Goal: Task Accomplishment & Management: Manage account settings

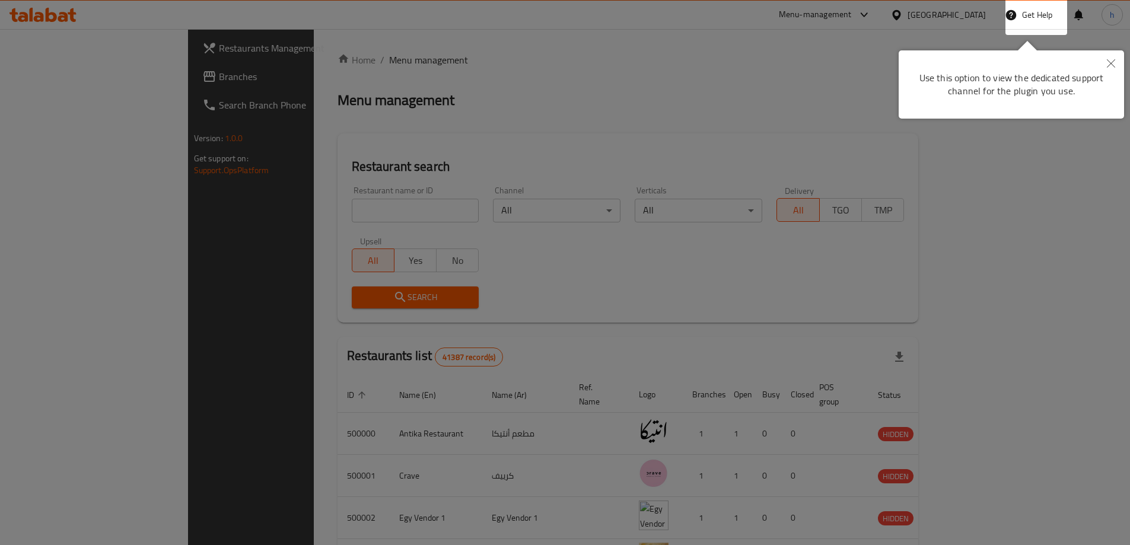
click at [99, 74] on div at bounding box center [565, 272] width 1130 height 545
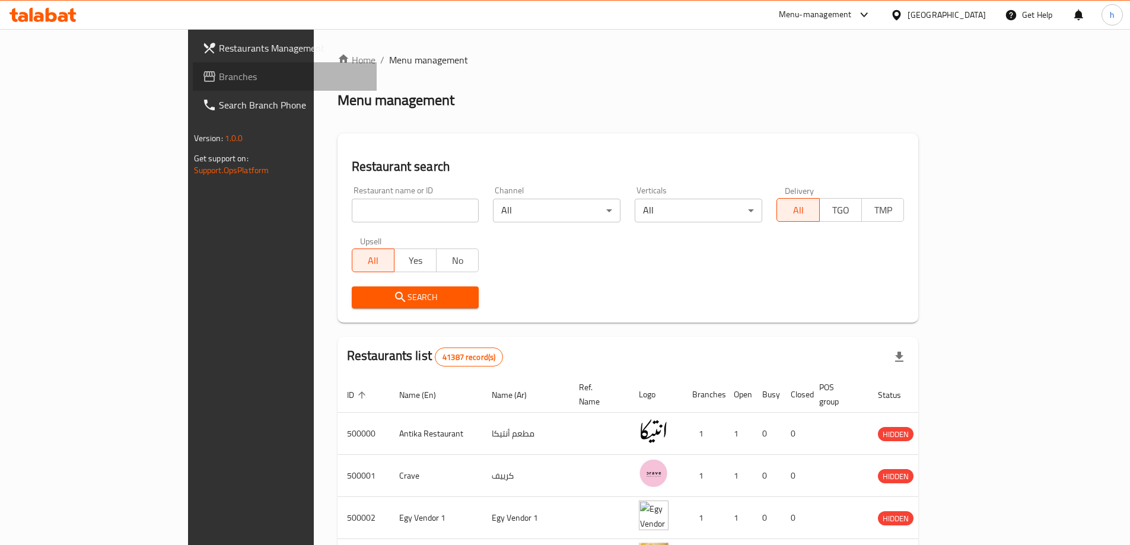
click at [219, 73] on span "Branches" at bounding box center [293, 76] width 148 height 14
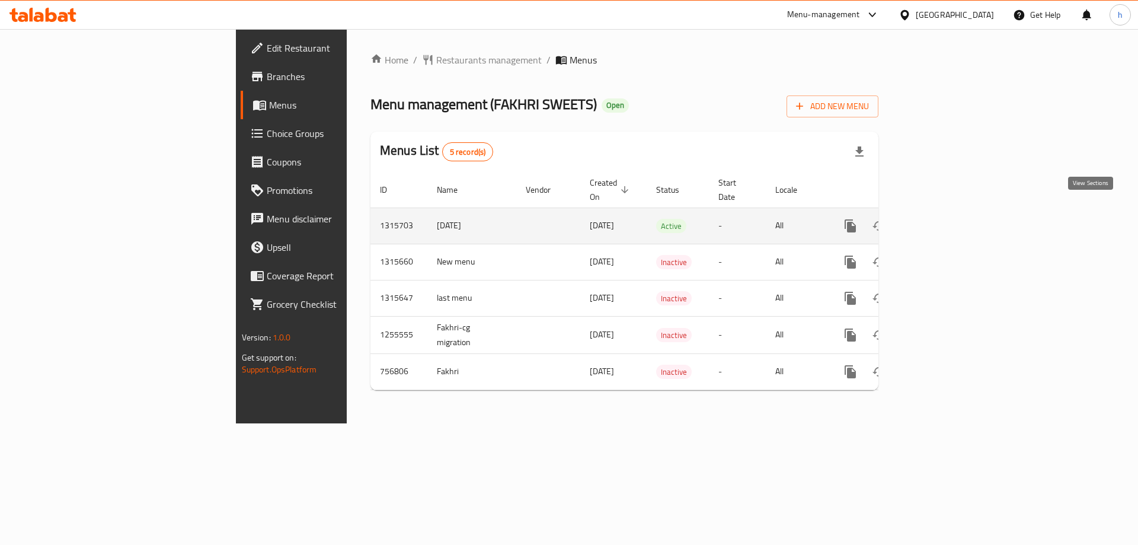
click at [942, 221] on icon "enhanced table" at bounding box center [936, 226] width 11 height 11
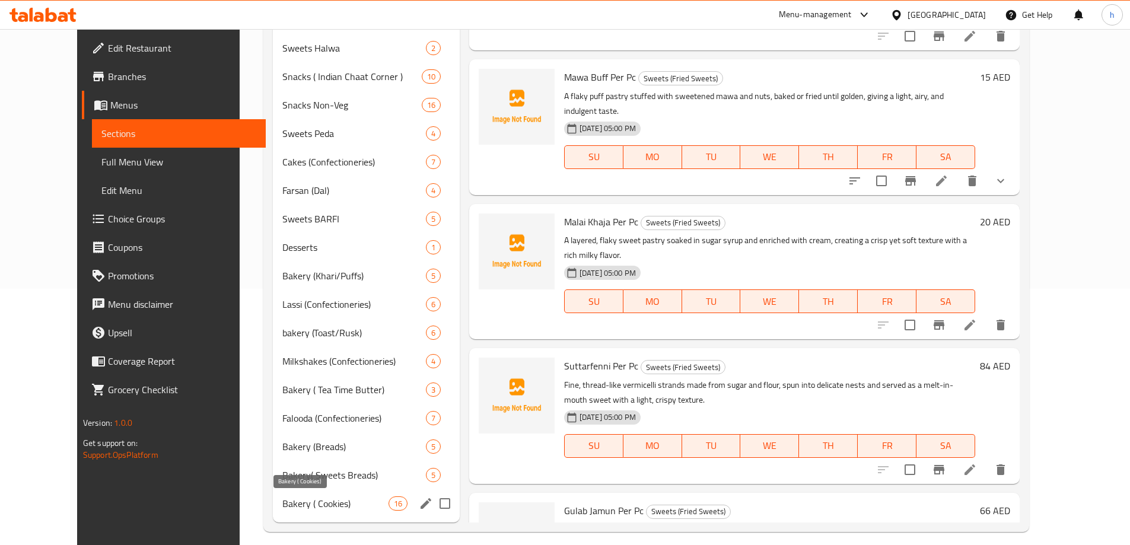
scroll to position [267, 0]
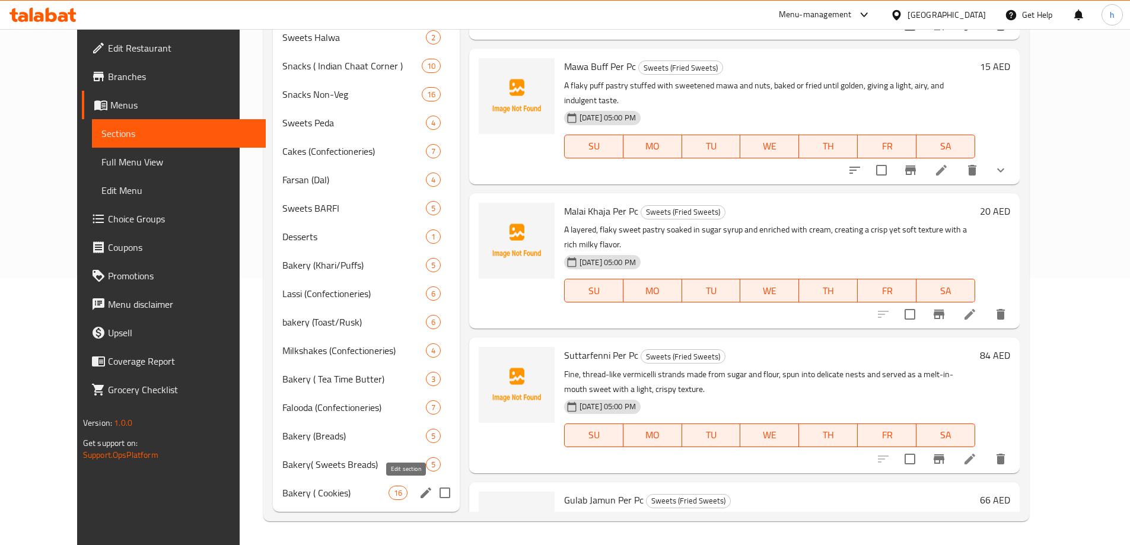
click at [419, 495] on icon "edit" at bounding box center [426, 493] width 14 height 14
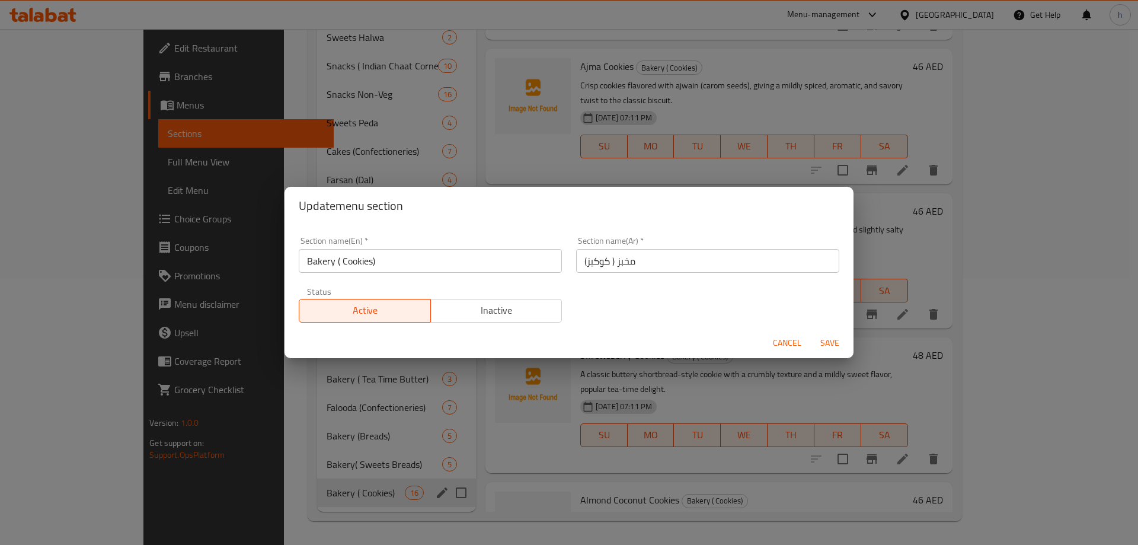
click at [294, 451] on div "Update menu section Section name(En)   * Bakery ( Cookies) Section name(En) * S…" at bounding box center [569, 272] width 1138 height 545
click at [789, 342] on span "Cancel" at bounding box center [787, 343] width 28 height 15
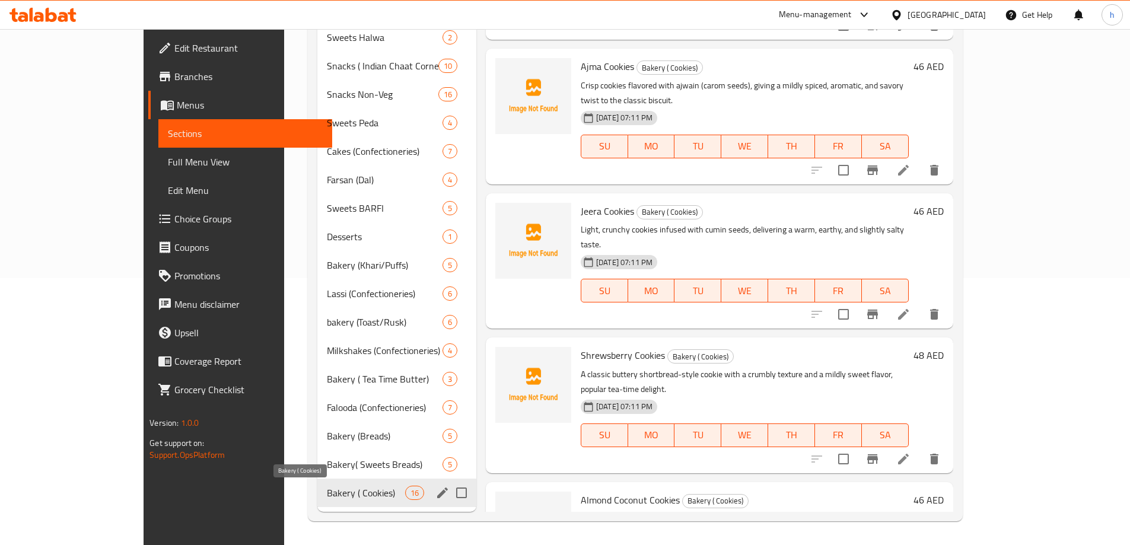
click at [327, 493] on span "Bakery ( Cookies)" at bounding box center [366, 493] width 78 height 14
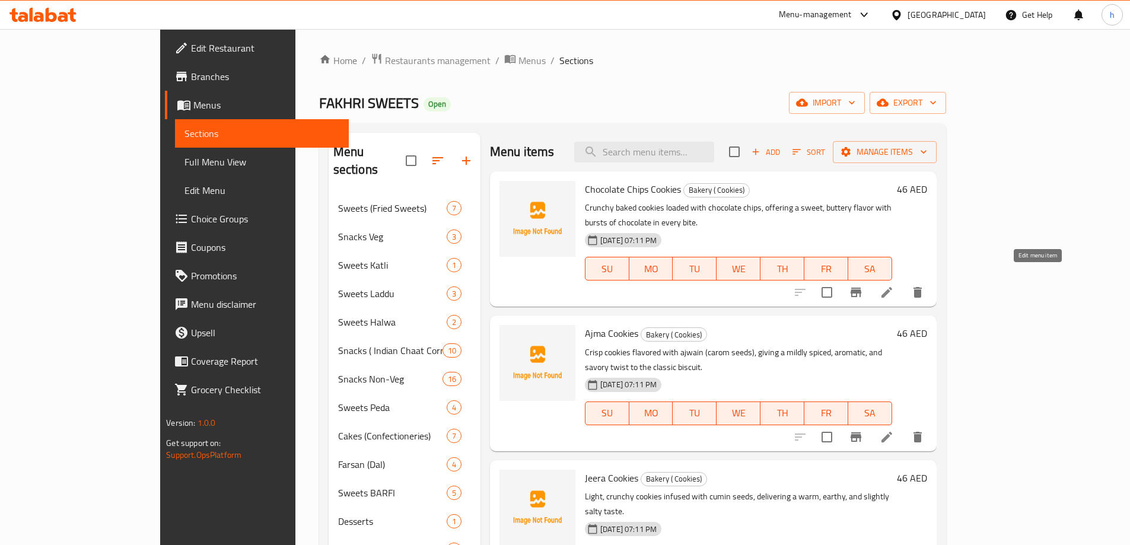
click at [894, 285] on icon at bounding box center [886, 292] width 14 height 14
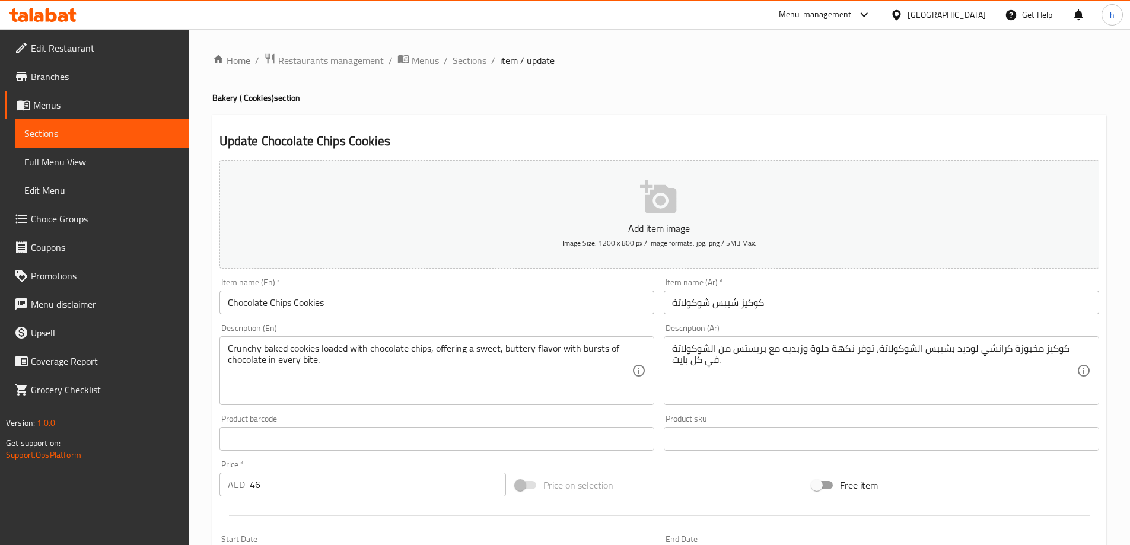
click at [470, 60] on span "Sections" at bounding box center [469, 60] width 34 height 14
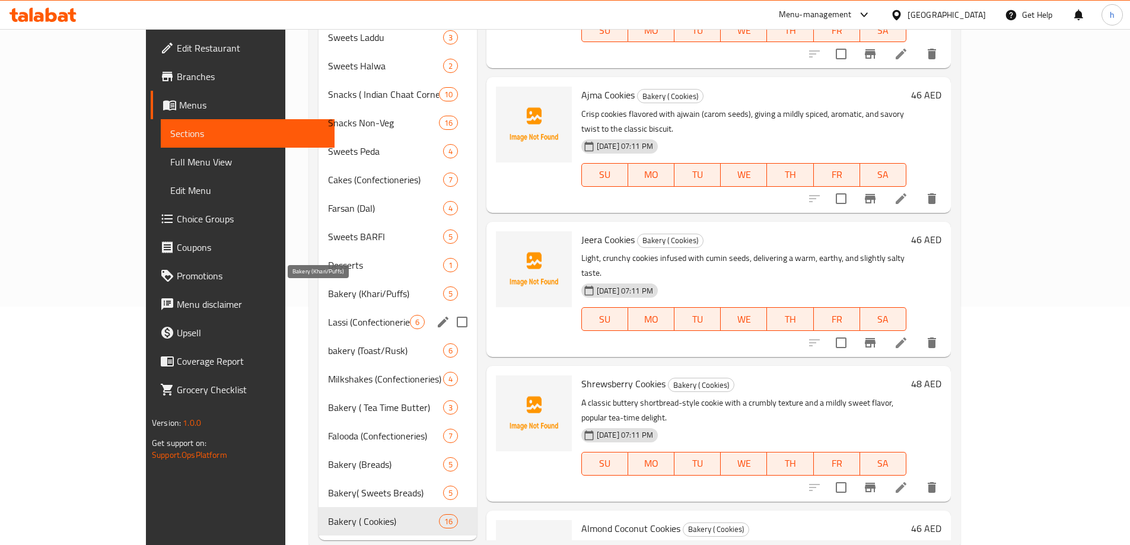
scroll to position [267, 0]
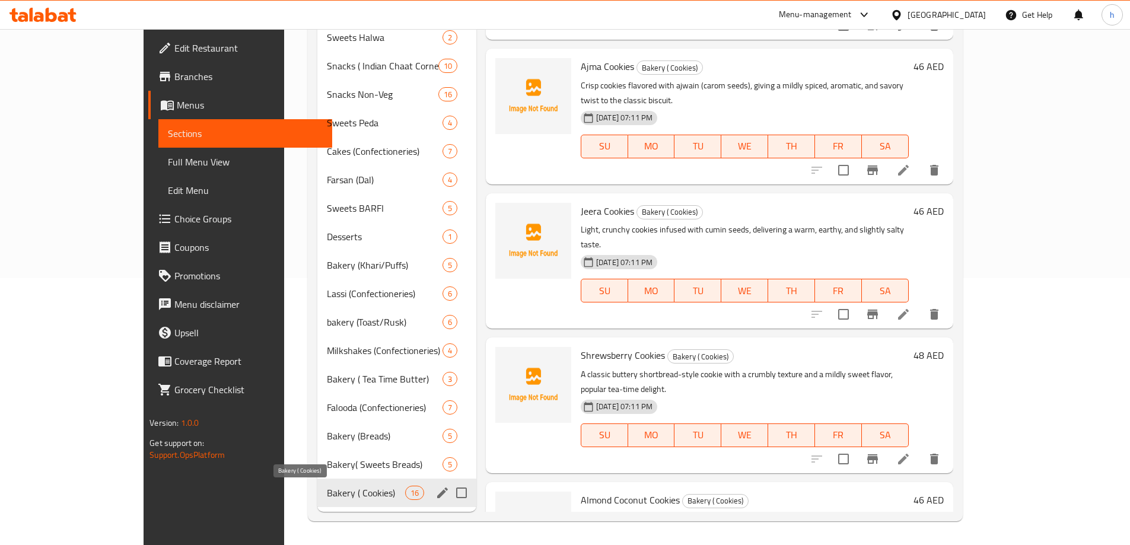
click at [327, 486] on span "Bakery ( Cookies)" at bounding box center [366, 493] width 78 height 14
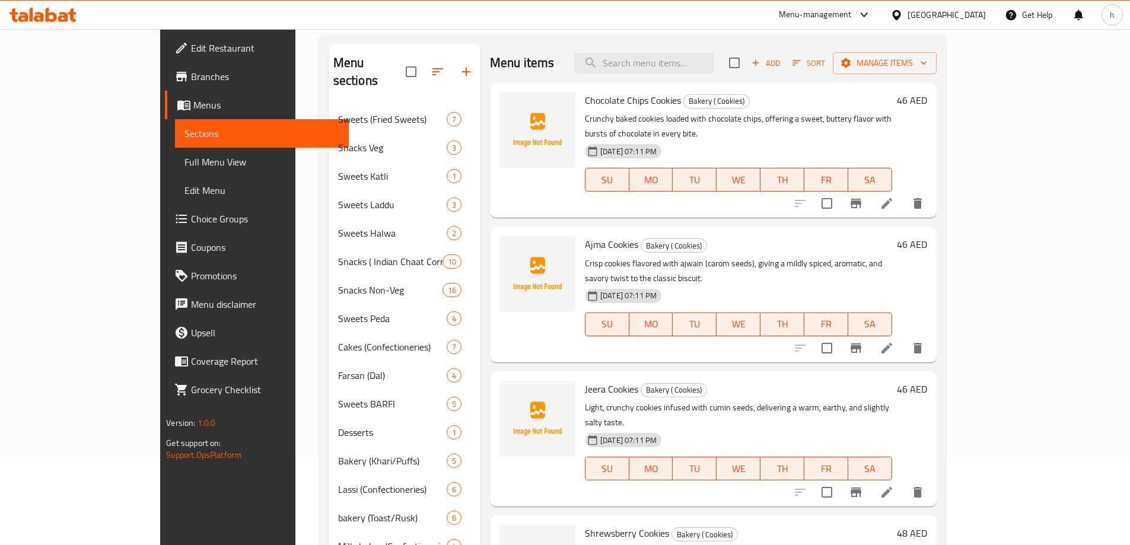
scroll to position [0, 0]
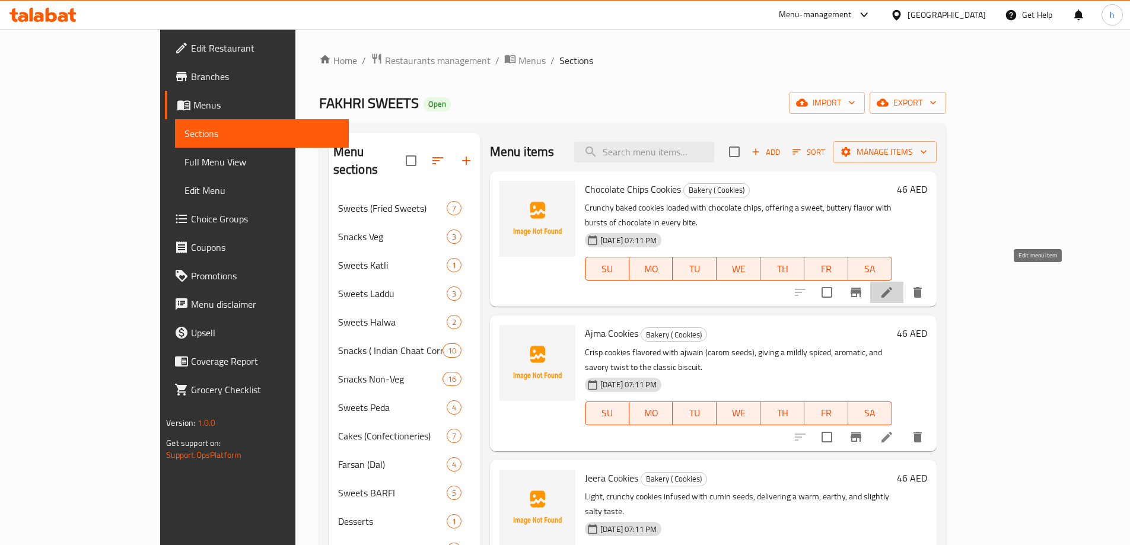
click at [894, 285] on icon at bounding box center [886, 292] width 14 height 14
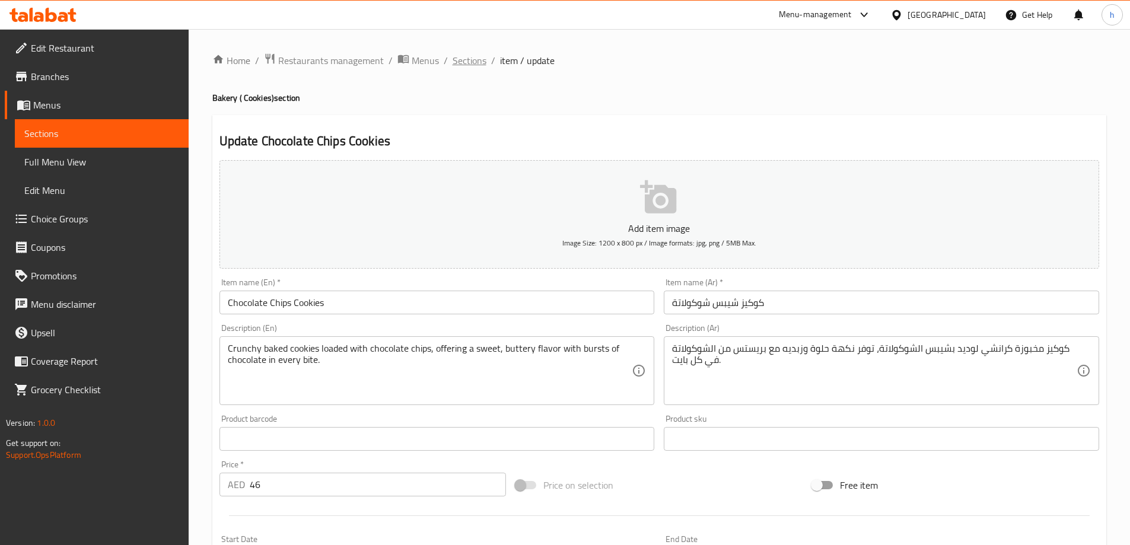
click at [464, 63] on span "Sections" at bounding box center [469, 60] width 34 height 14
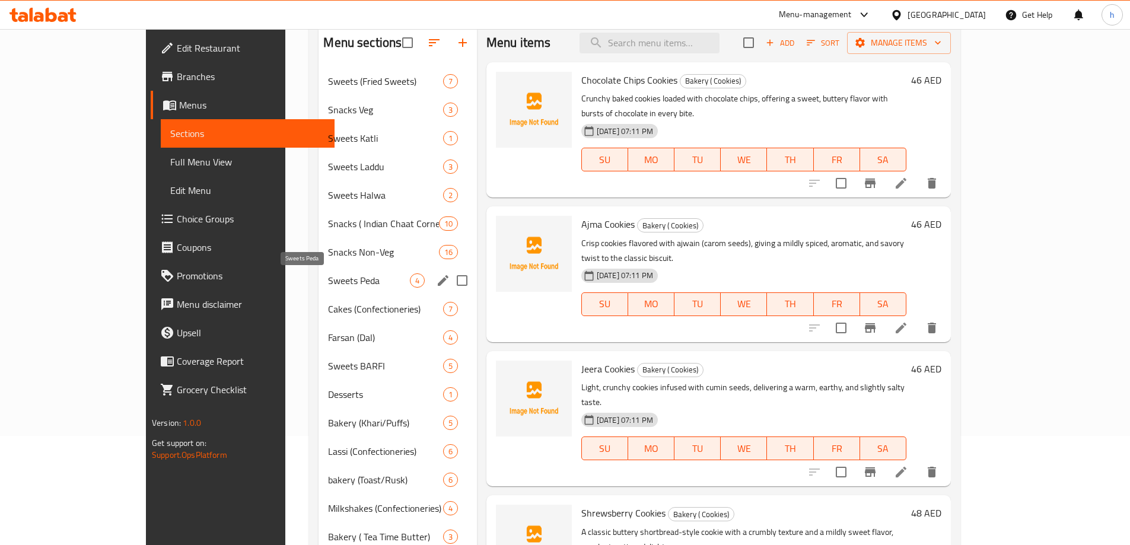
scroll to position [89, 0]
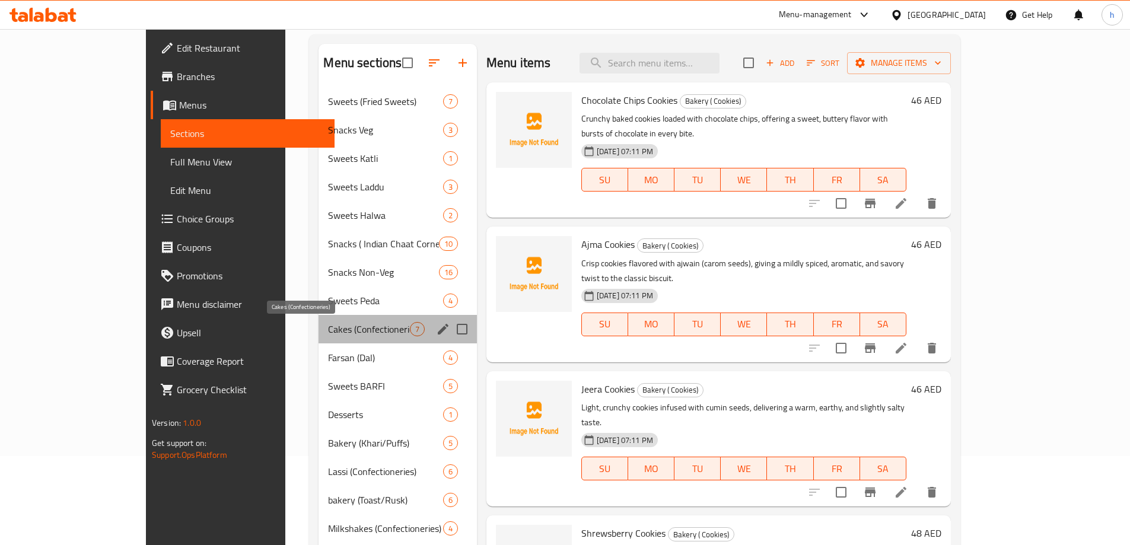
click at [328, 326] on span "Cakes (Confectioneries)" at bounding box center [368, 329] width 81 height 14
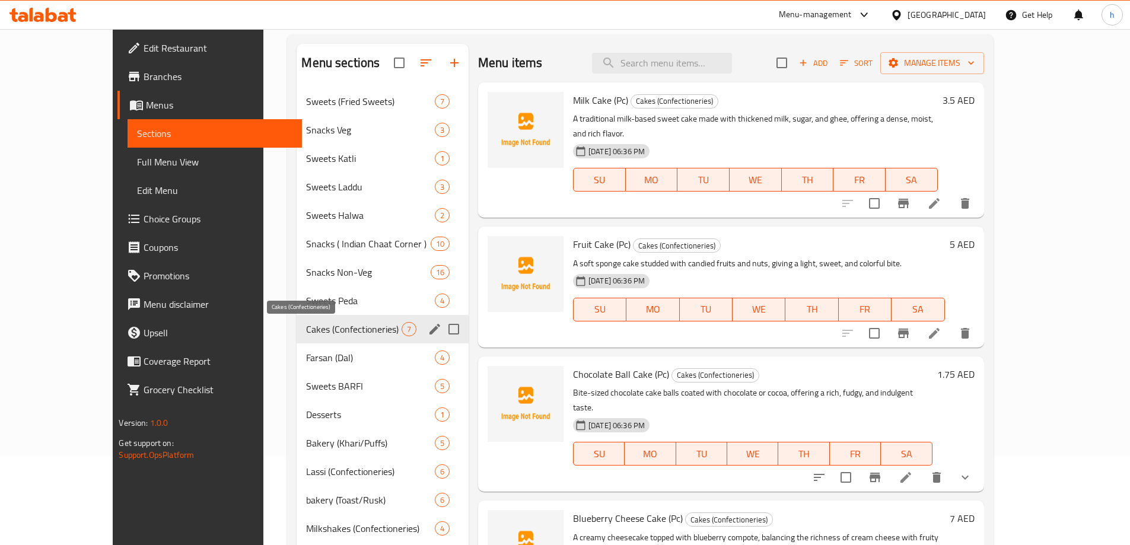
click at [318, 333] on span "Cakes (Confectioneries)" at bounding box center [353, 329] width 95 height 14
click at [306, 326] on span "Cakes (Confectioneries)" at bounding box center [353, 329] width 95 height 14
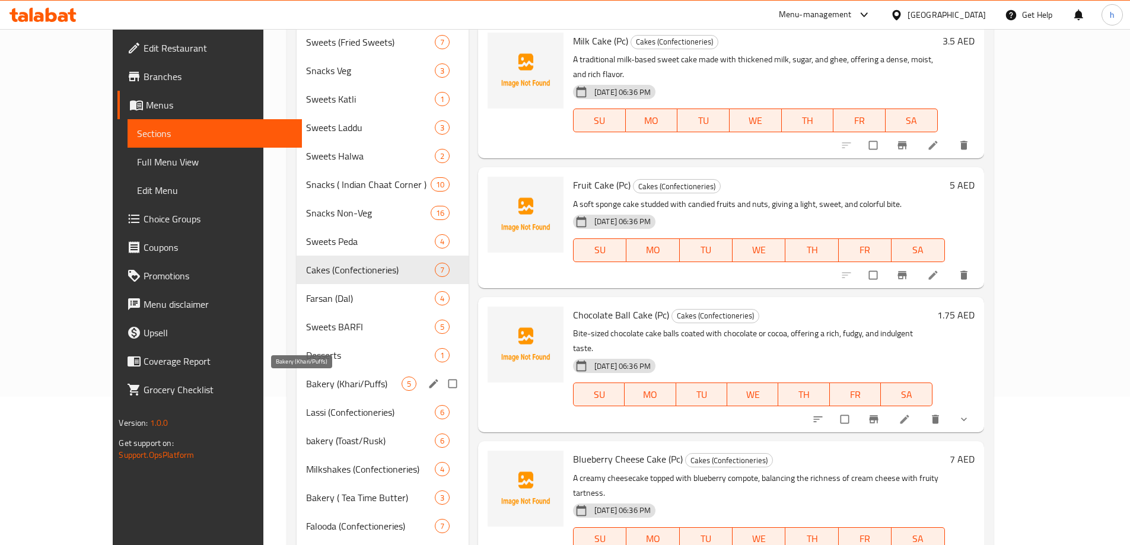
scroll to position [178, 0]
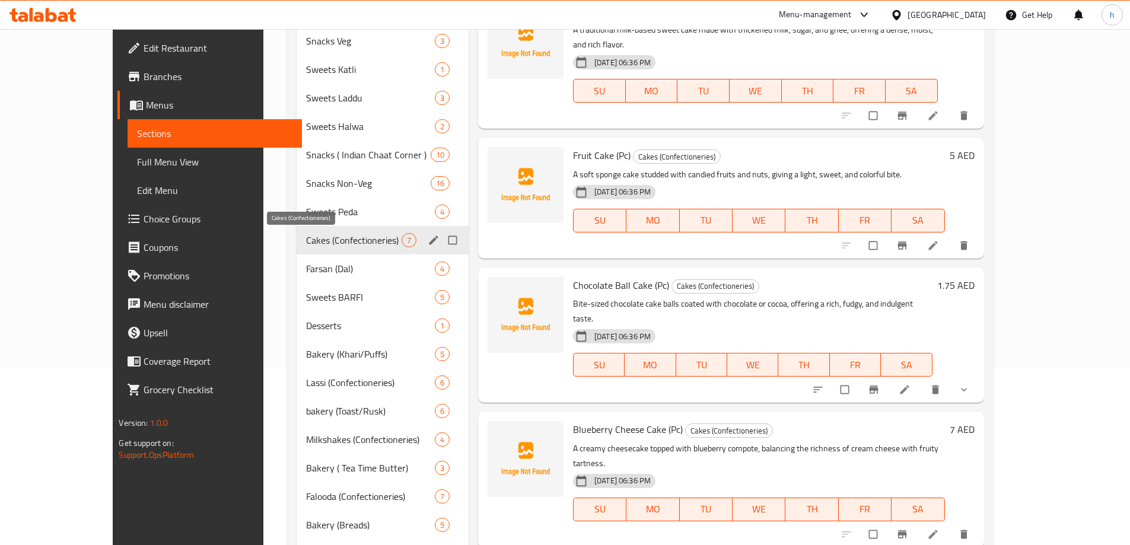
click at [311, 245] on span "Cakes (Confectioneries)" at bounding box center [353, 240] width 95 height 14
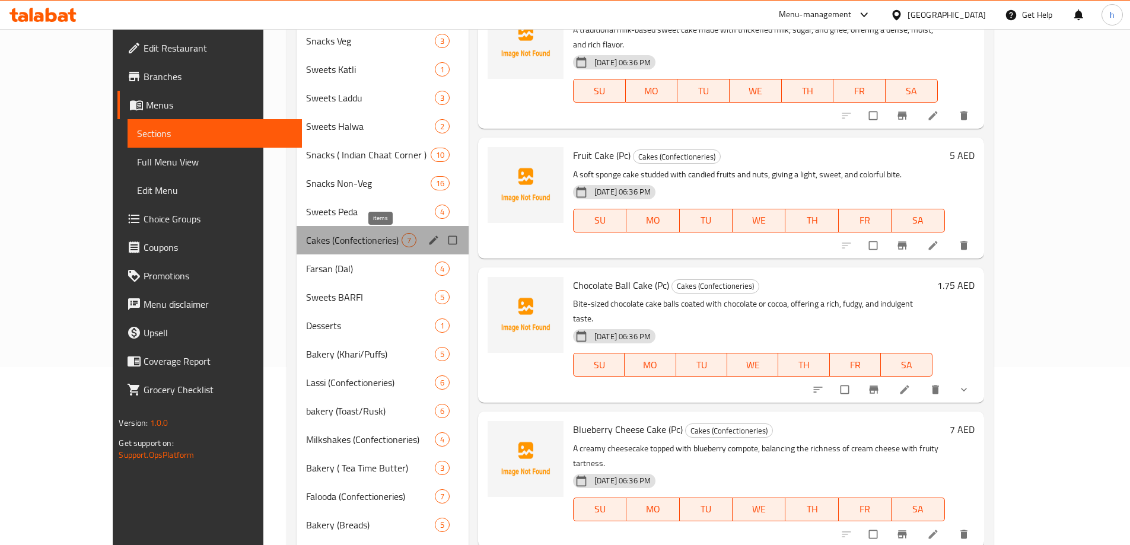
click at [402, 244] on span "7" at bounding box center [409, 240] width 14 height 11
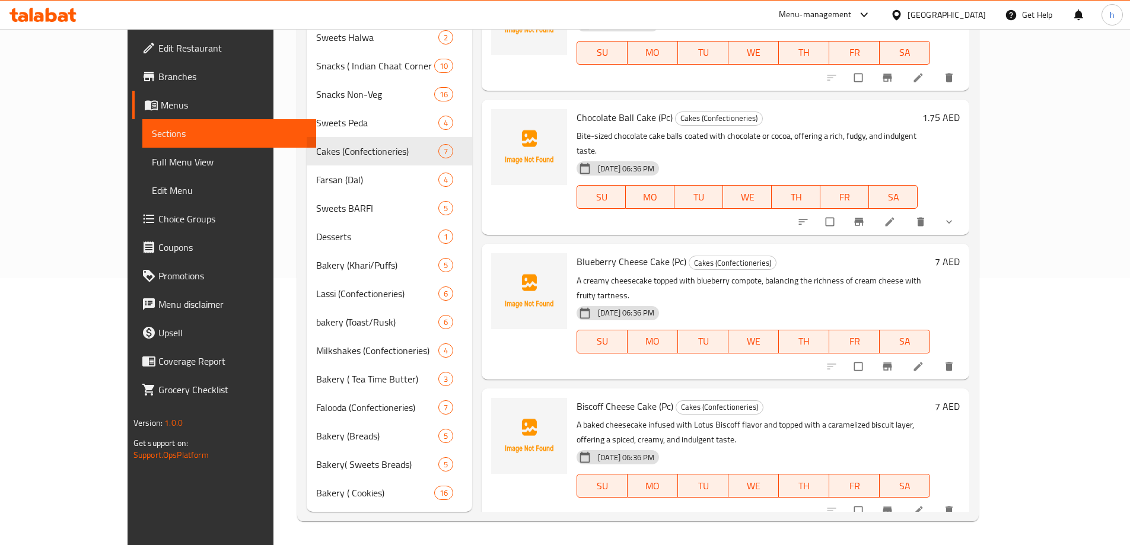
scroll to position [53, 0]
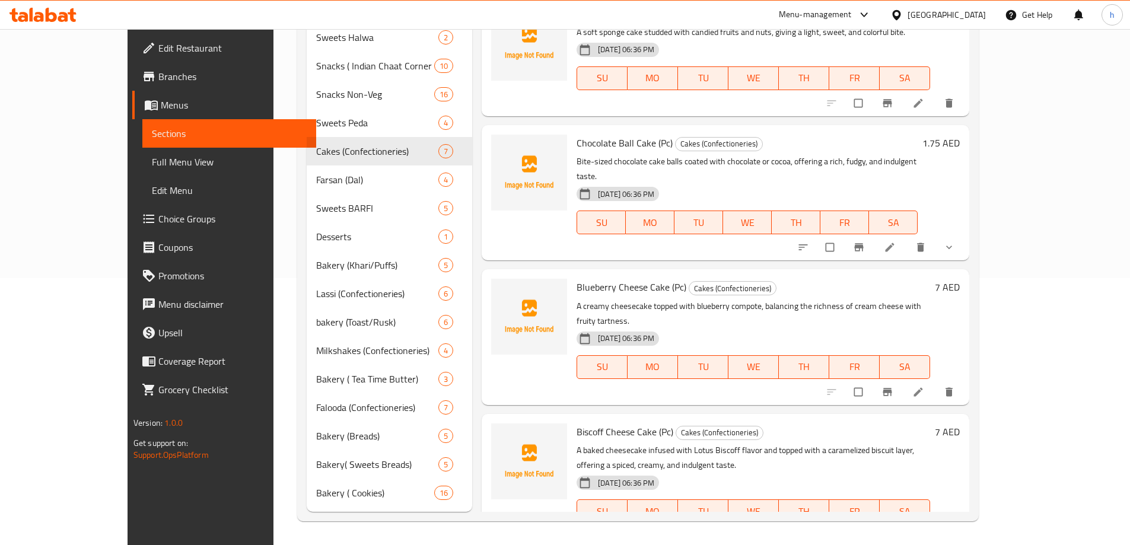
click at [152, 162] on span "Full Menu View" at bounding box center [229, 162] width 155 height 14
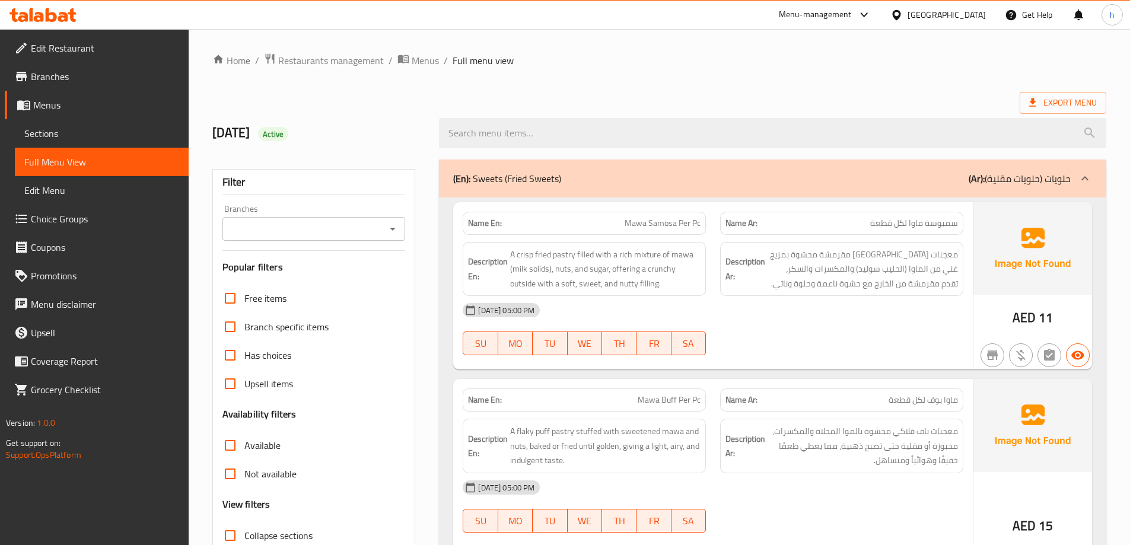
click at [53, 129] on span "Sections" at bounding box center [101, 133] width 155 height 14
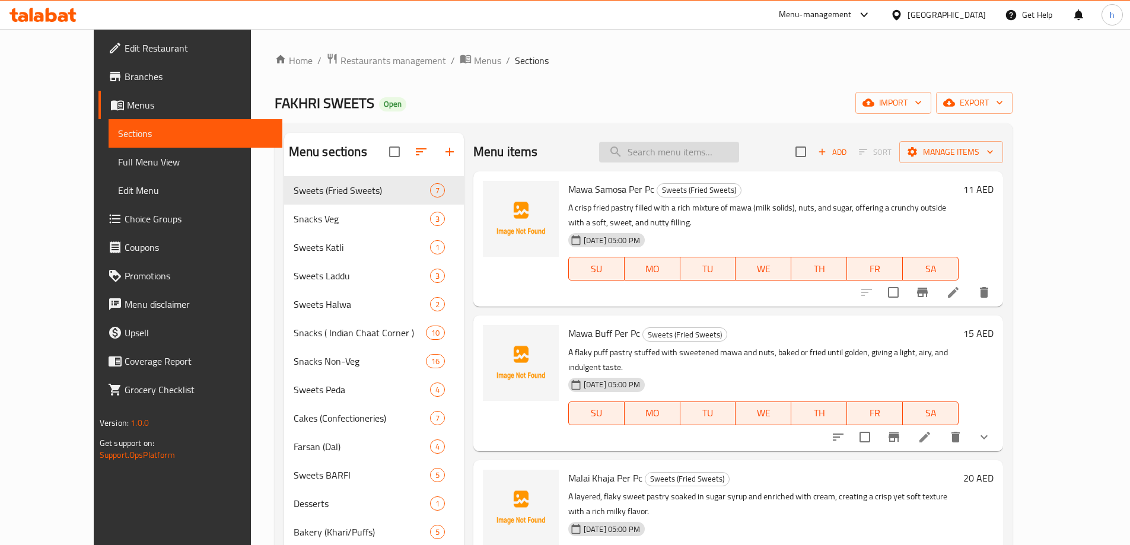
click at [681, 159] on input "search" at bounding box center [669, 152] width 140 height 21
paste input "Mini Cake (Per Pc)"
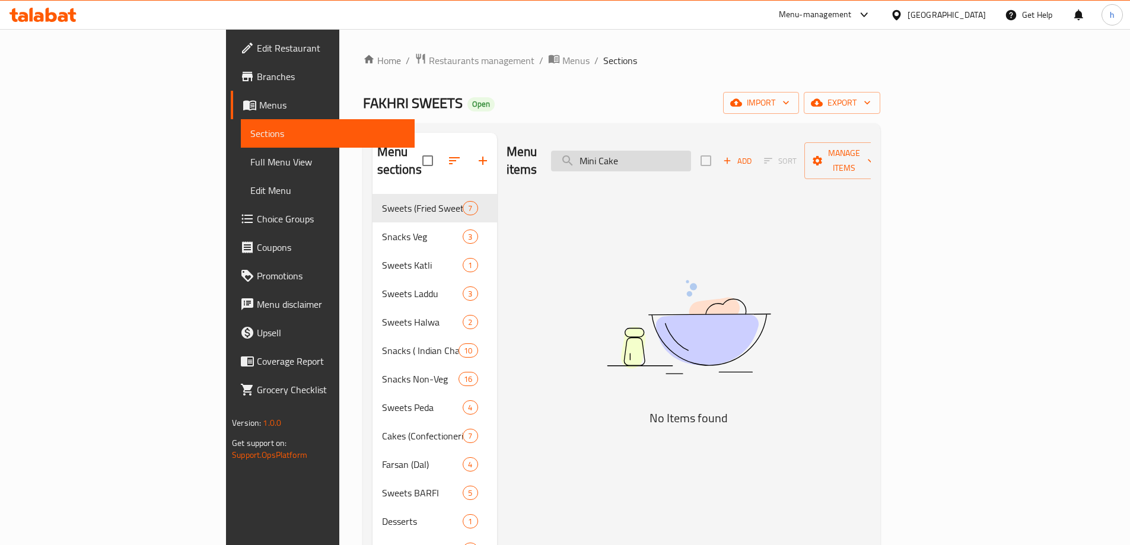
click at [680, 151] on input "Mini Cake" at bounding box center [621, 161] width 140 height 21
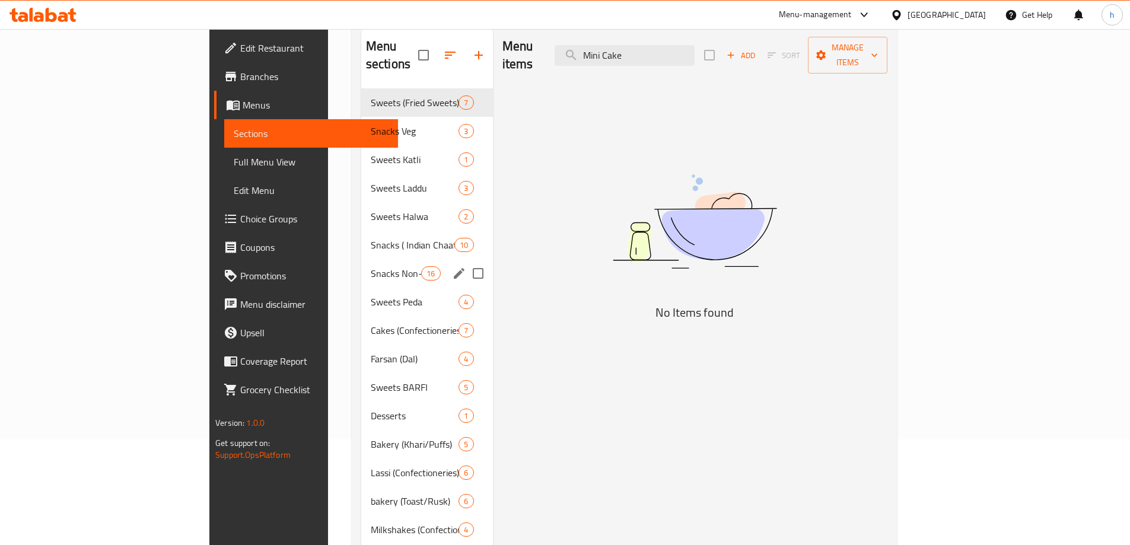
scroll to position [119, 0]
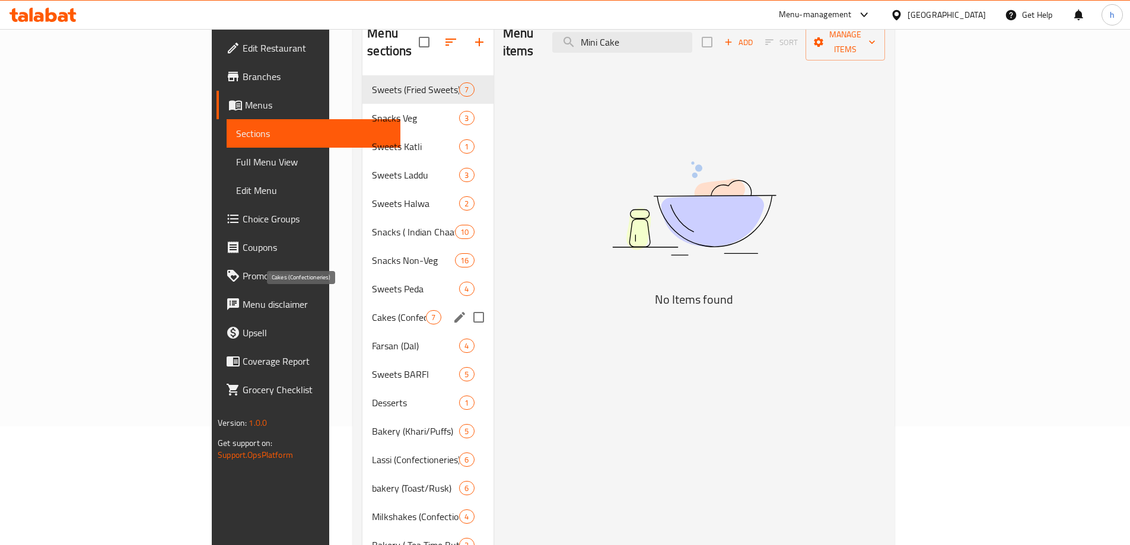
type input "Mini Cake"
click at [372, 310] on span "Cakes (Confectioneries)" at bounding box center [399, 317] width 54 height 14
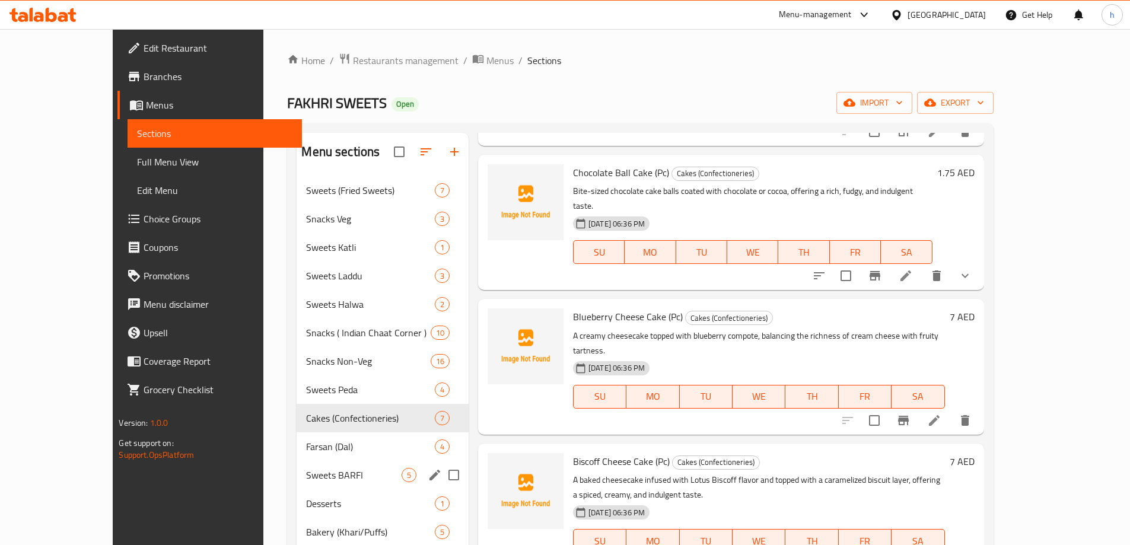
scroll to position [119, 0]
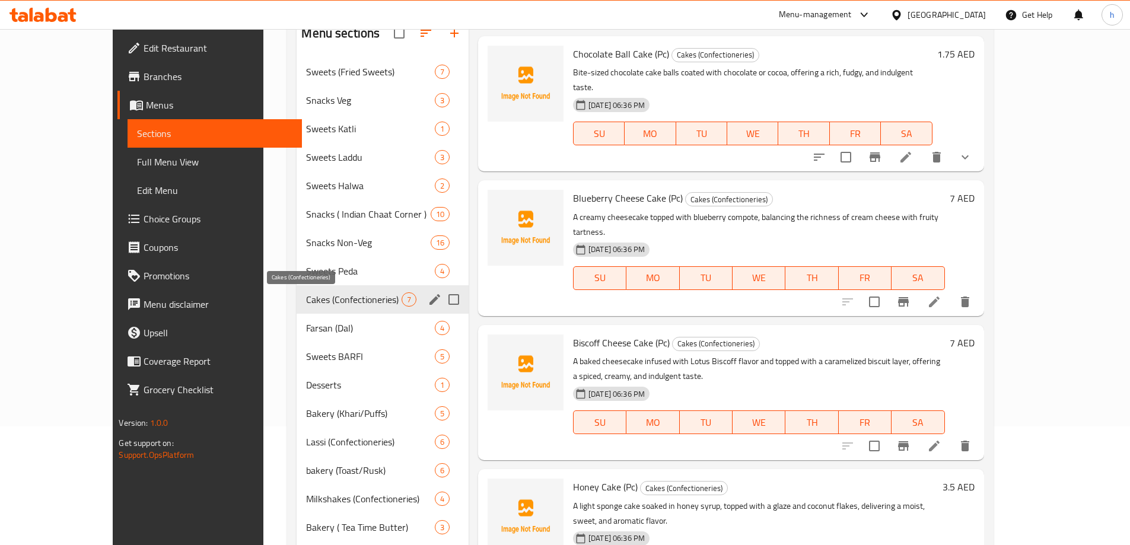
click at [320, 296] on span "Cakes (Confectioneries)" at bounding box center [353, 299] width 95 height 14
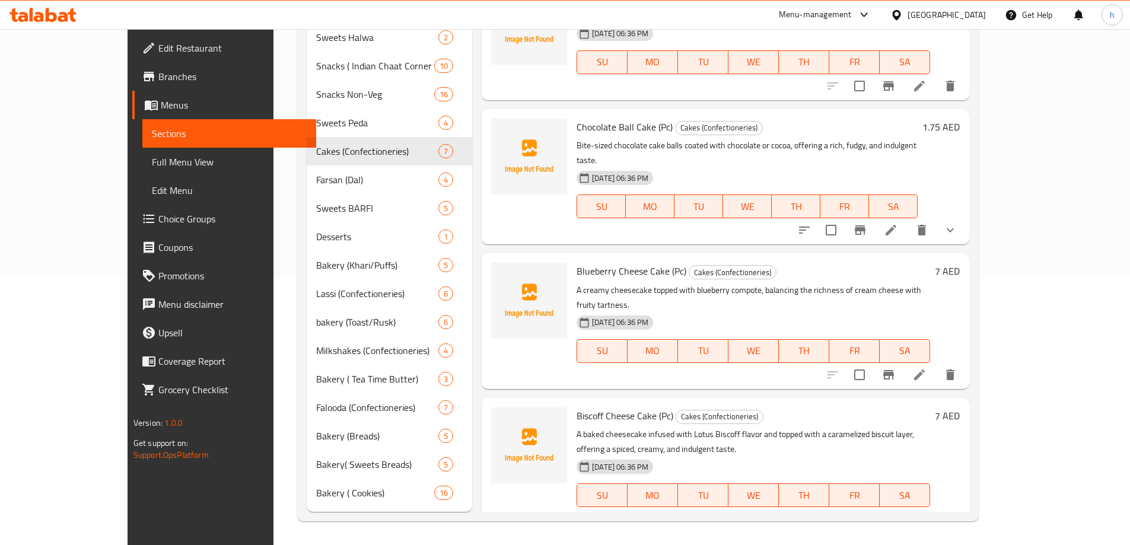
scroll to position [53, 0]
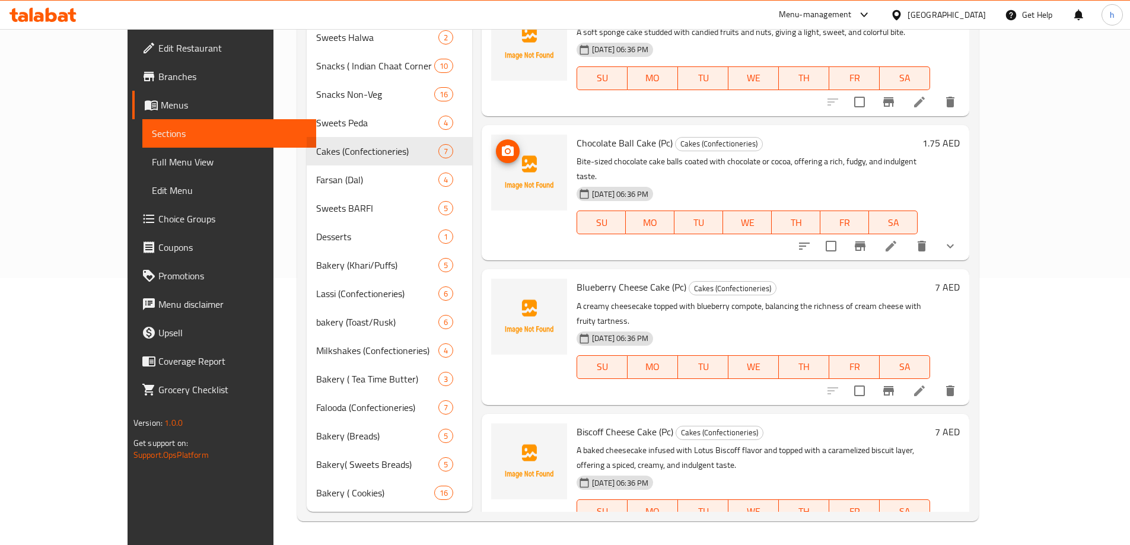
click at [524, 135] on img at bounding box center [529, 173] width 76 height 76
click at [773, 130] on div "Chocolate Ball Cake (Pc) Cakes (Confectioneries) Bite-sized chocolate cake ball…" at bounding box center [747, 193] width 350 height 126
click at [867, 135] on h6 "Chocolate Ball Cake (Pc) Cakes (Confectioneries)" at bounding box center [746, 143] width 341 height 17
click at [898, 239] on icon at bounding box center [891, 246] width 14 height 14
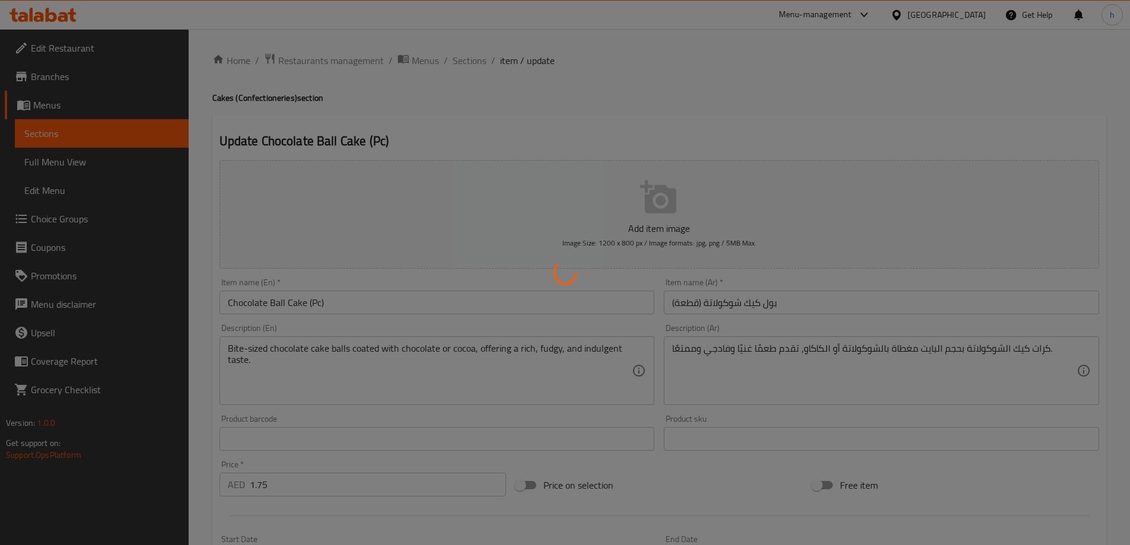
type input "اختيارك من:"
type input "1"
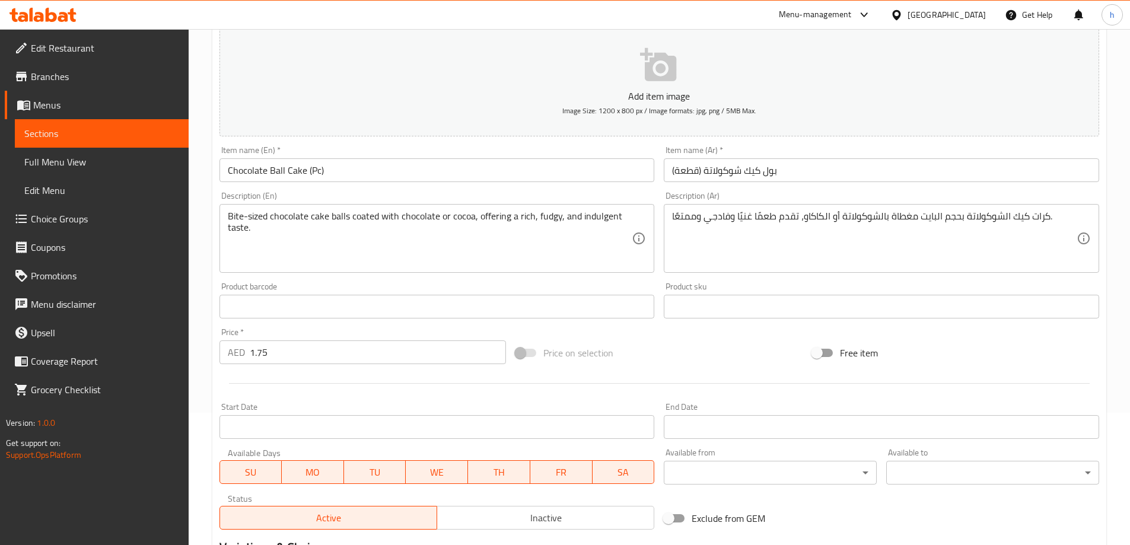
scroll to position [296, 0]
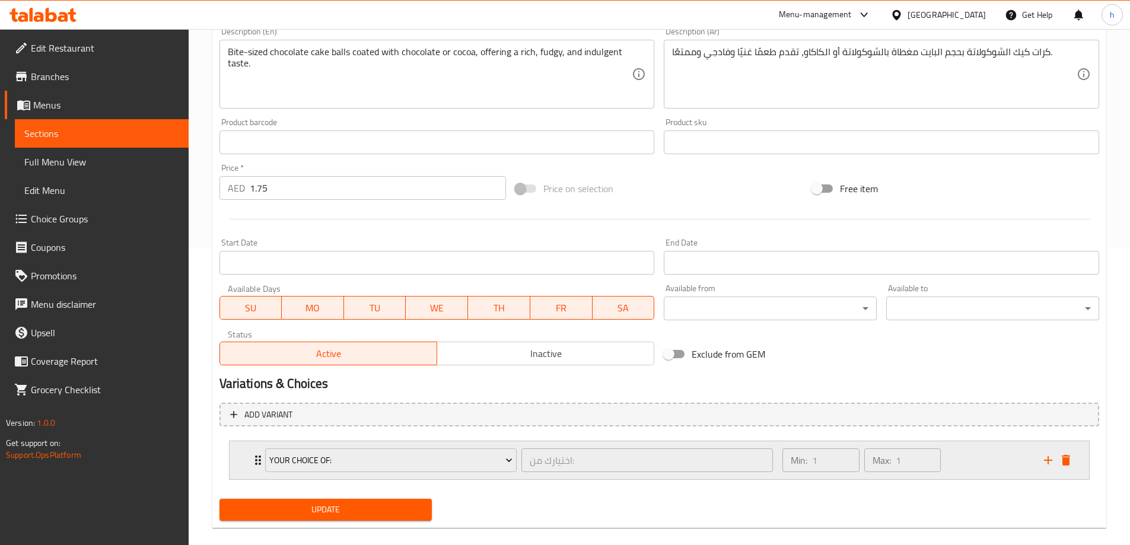
click at [243, 455] on div "Your Choice Of: اختيارك من: ​ Min: 1 ​ Max: 1 ​" at bounding box center [658, 460] width 859 height 38
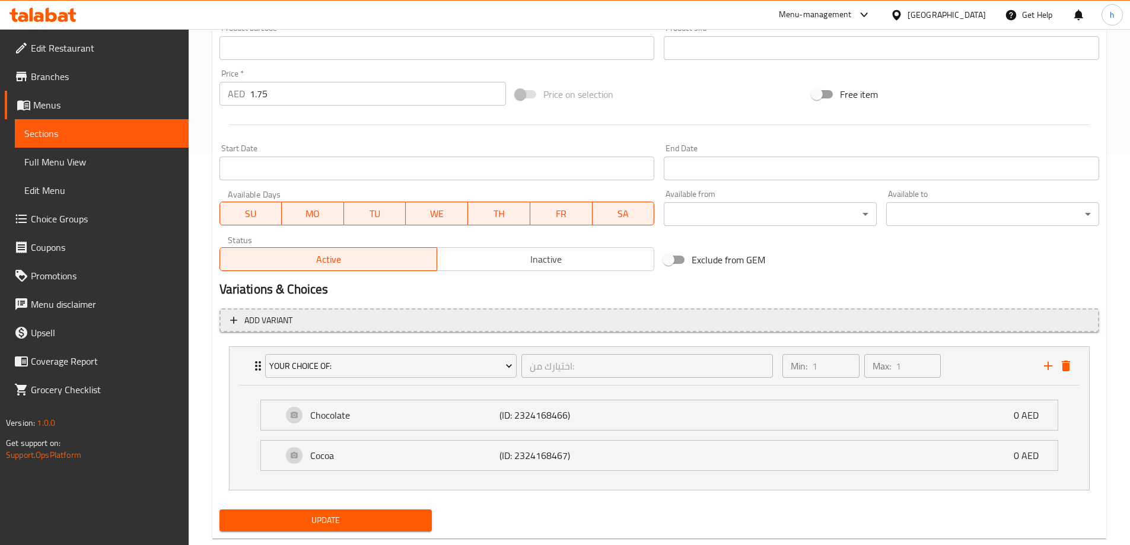
scroll to position [417, 0]
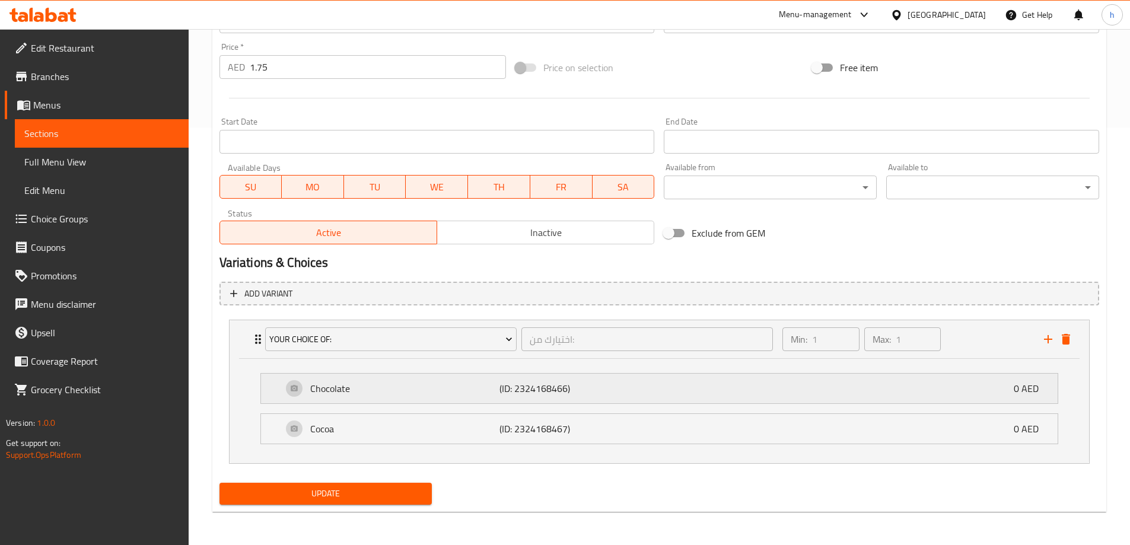
click at [432, 387] on p "Chocolate" at bounding box center [405, 388] width 190 height 14
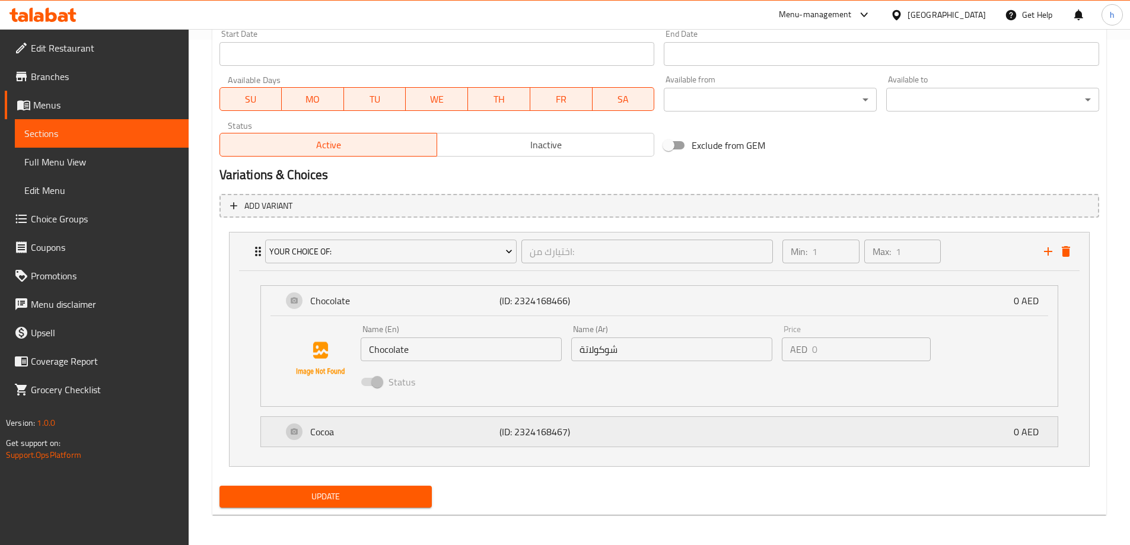
scroll to position [508, 0]
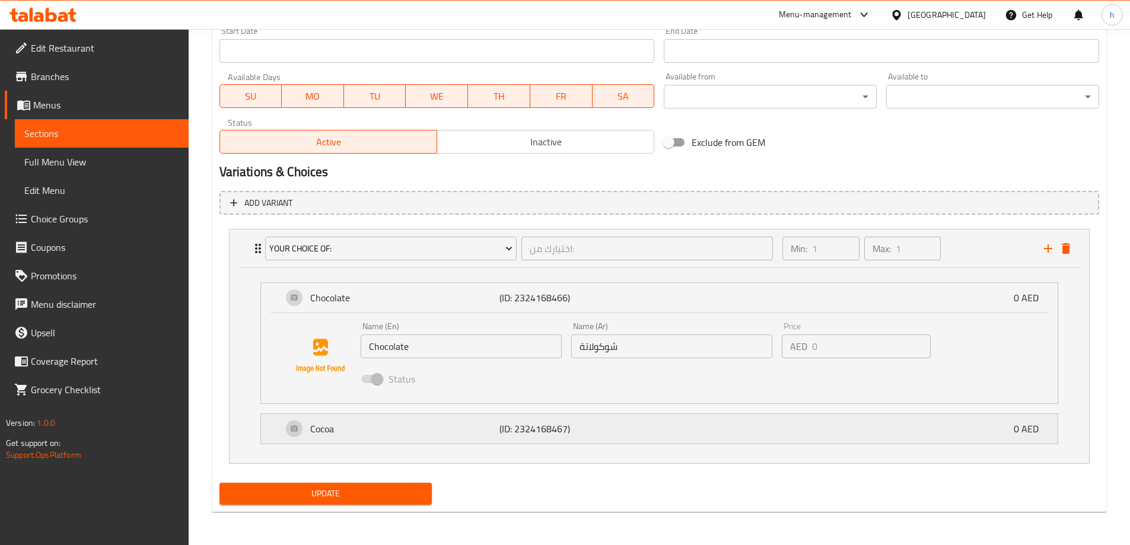
click at [394, 428] on p "Cocoa" at bounding box center [405, 429] width 190 height 14
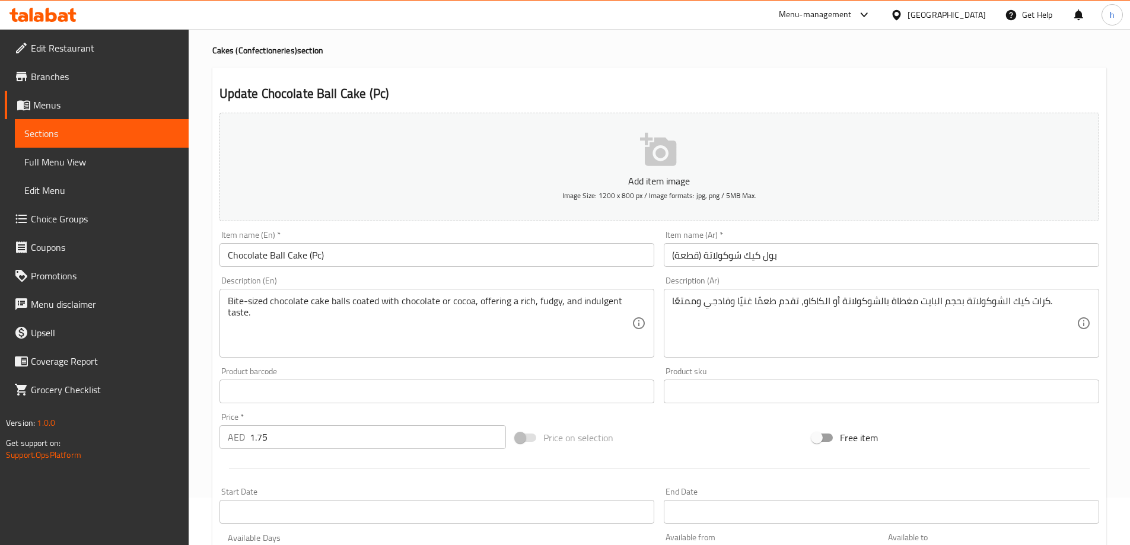
scroll to position [0, 0]
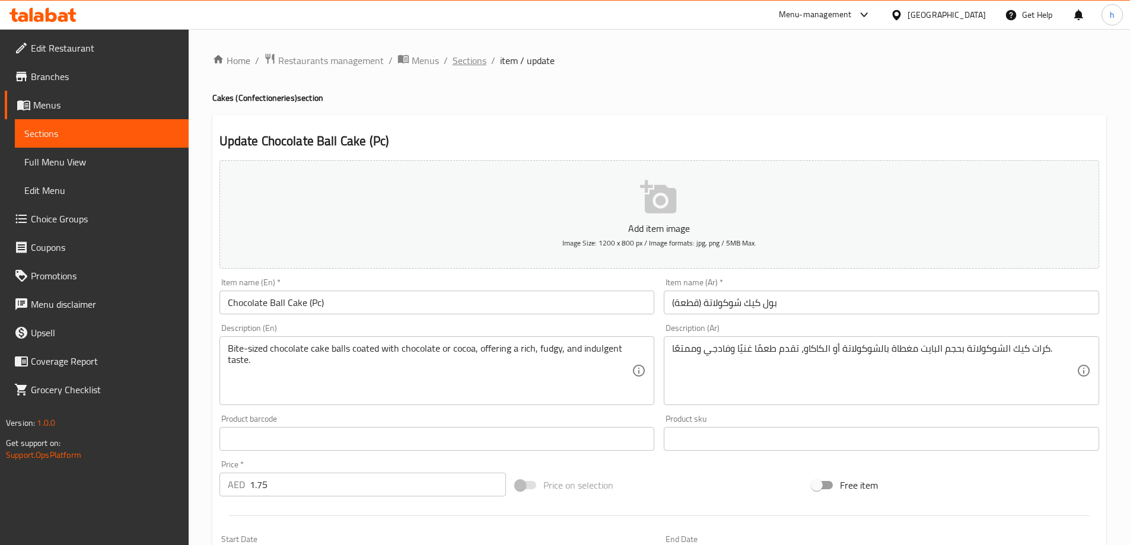
click at [468, 59] on span "Sections" at bounding box center [469, 60] width 34 height 14
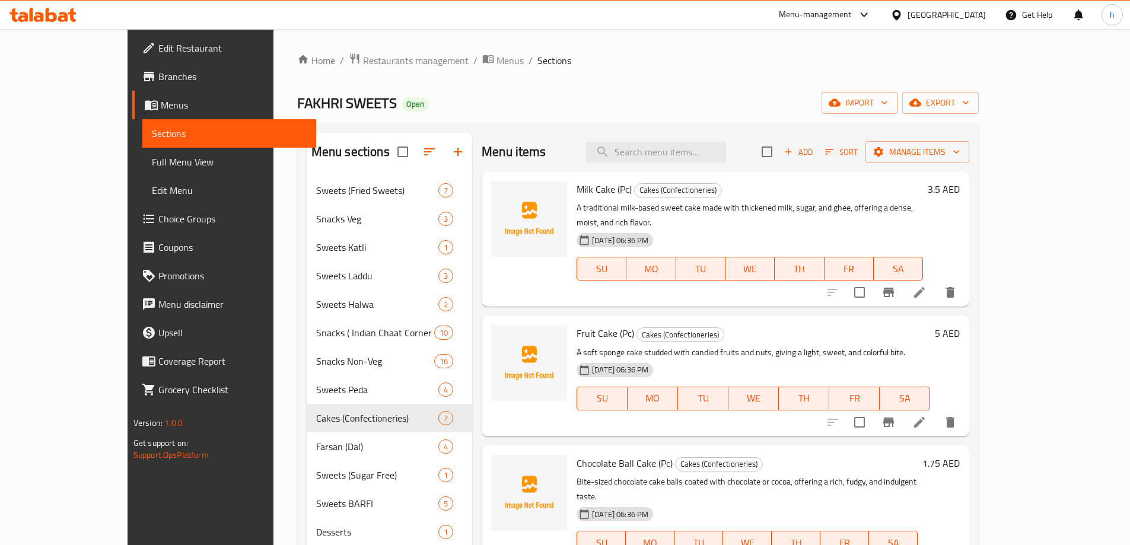
click at [161, 109] on span "Menus" at bounding box center [234, 105] width 146 height 14
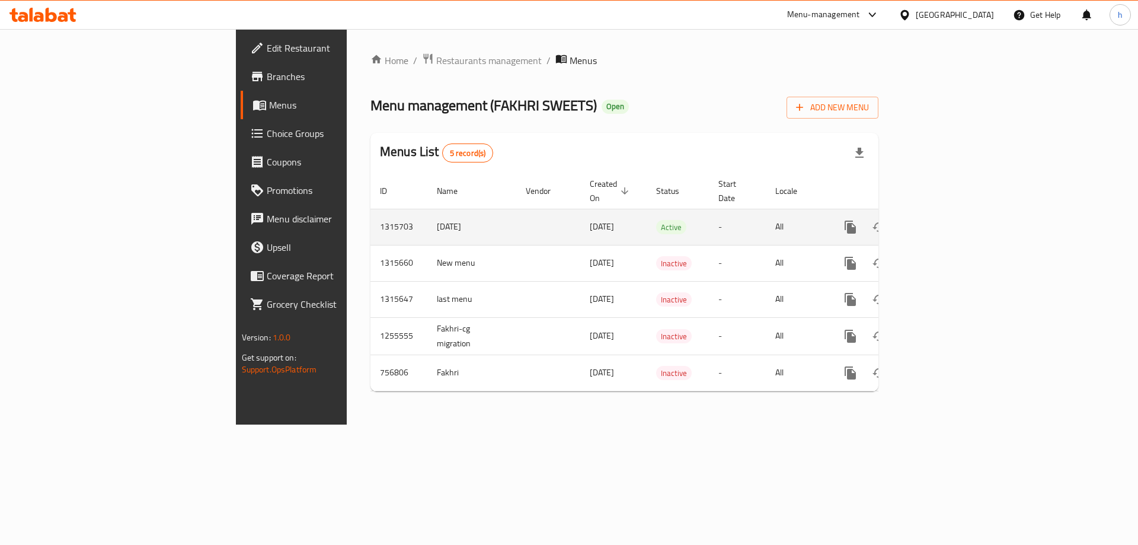
drag, startPoint x: 436, startPoint y: 213, endPoint x: 476, endPoint y: 213, distance: 39.1
click at [590, 219] on span "[DATE]" at bounding box center [602, 226] width 24 height 15
click at [951, 216] on link "enhanced table" at bounding box center [936, 227] width 28 height 28
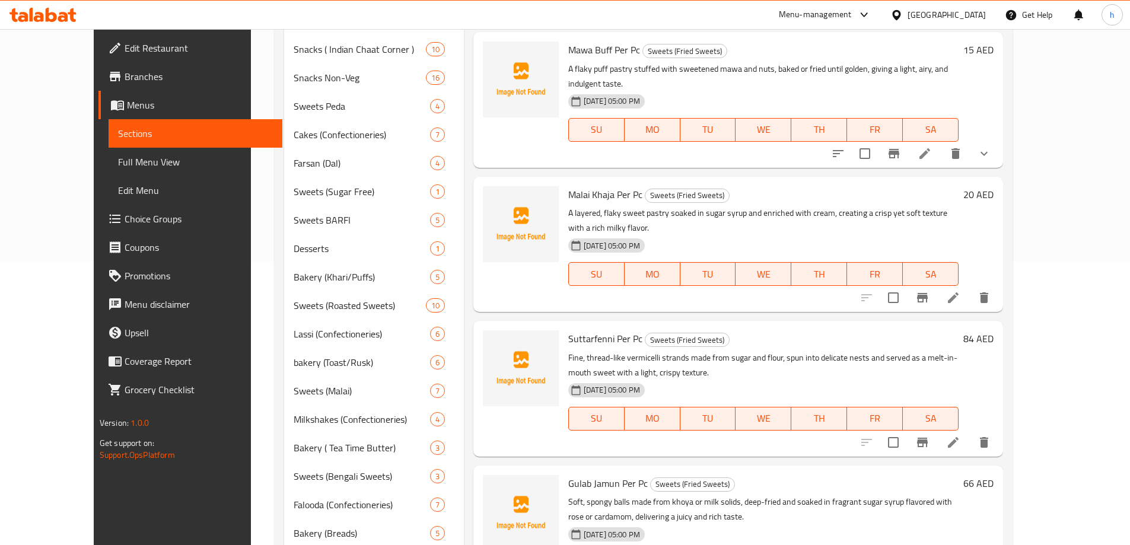
scroll to position [262, 0]
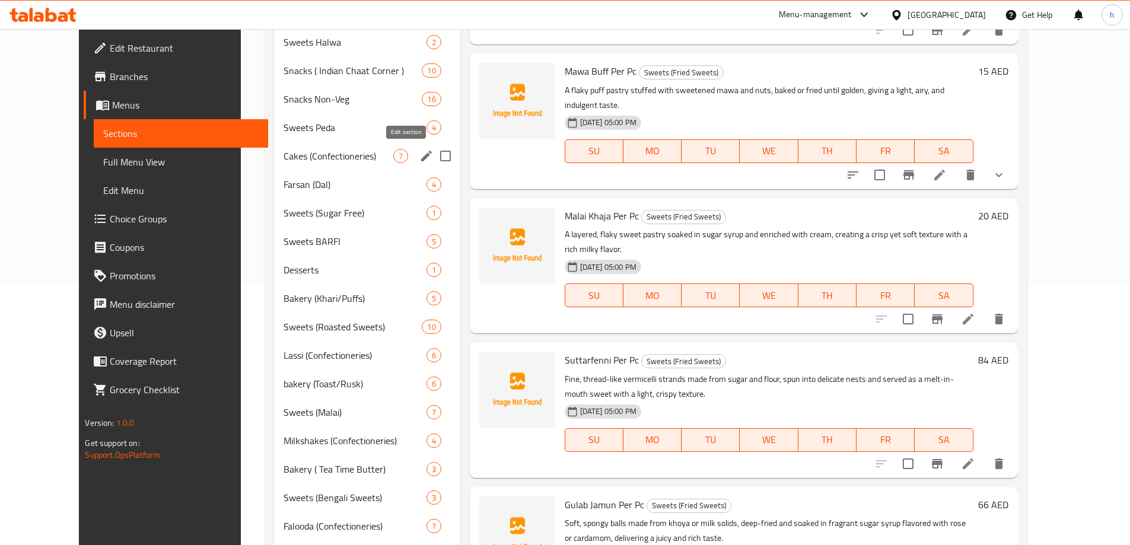
click at [421, 154] on icon "edit" at bounding box center [426, 156] width 11 height 11
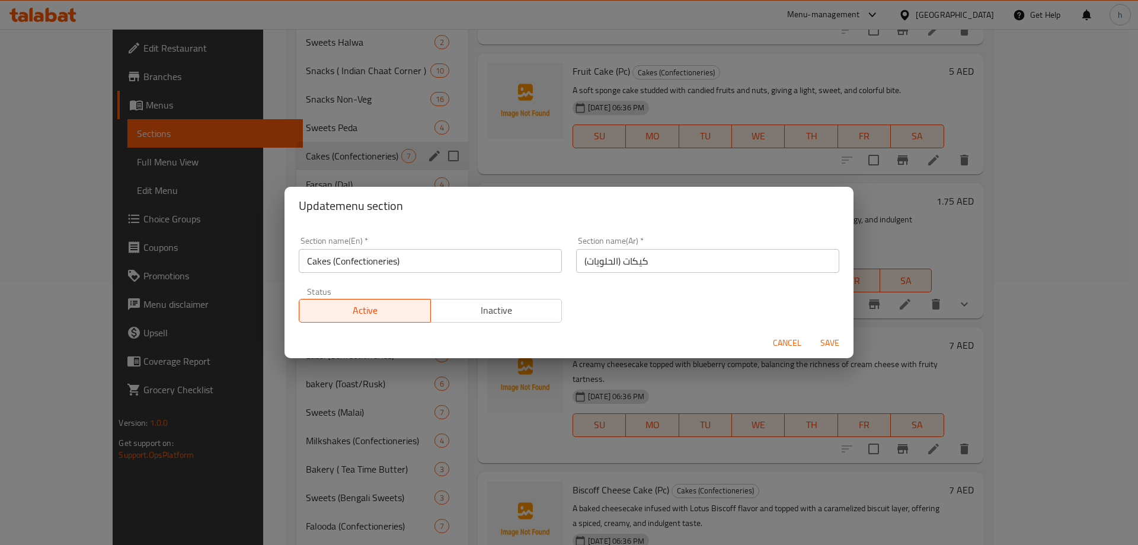
click at [374, 100] on div "Update menu section Section name(En)   * Cakes (Confectioneries) Section name(E…" at bounding box center [569, 272] width 1138 height 545
click at [789, 342] on span "Cancel" at bounding box center [787, 343] width 28 height 15
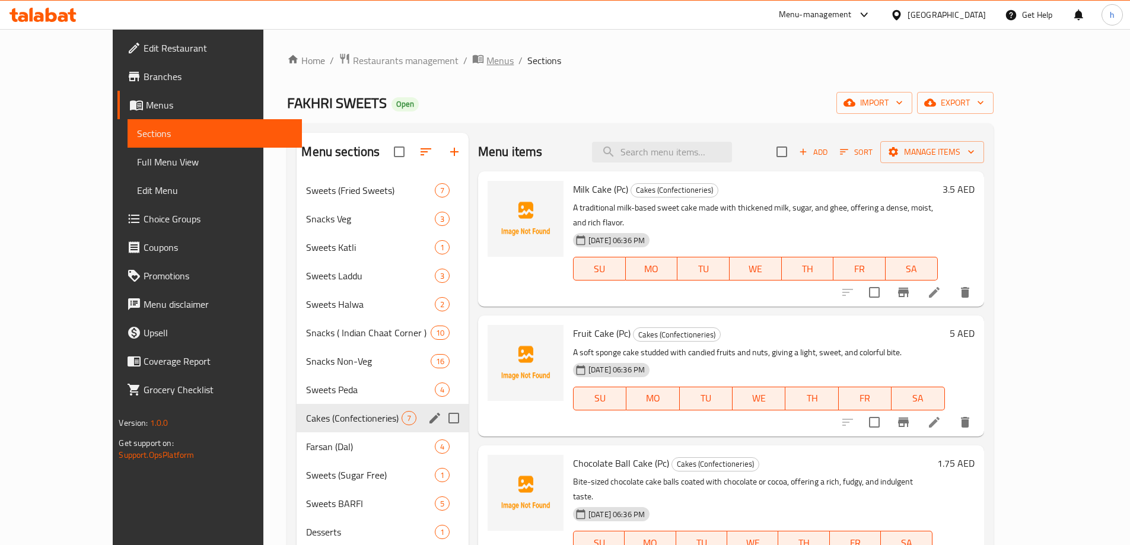
click at [486, 59] on span "Menus" at bounding box center [499, 60] width 27 height 14
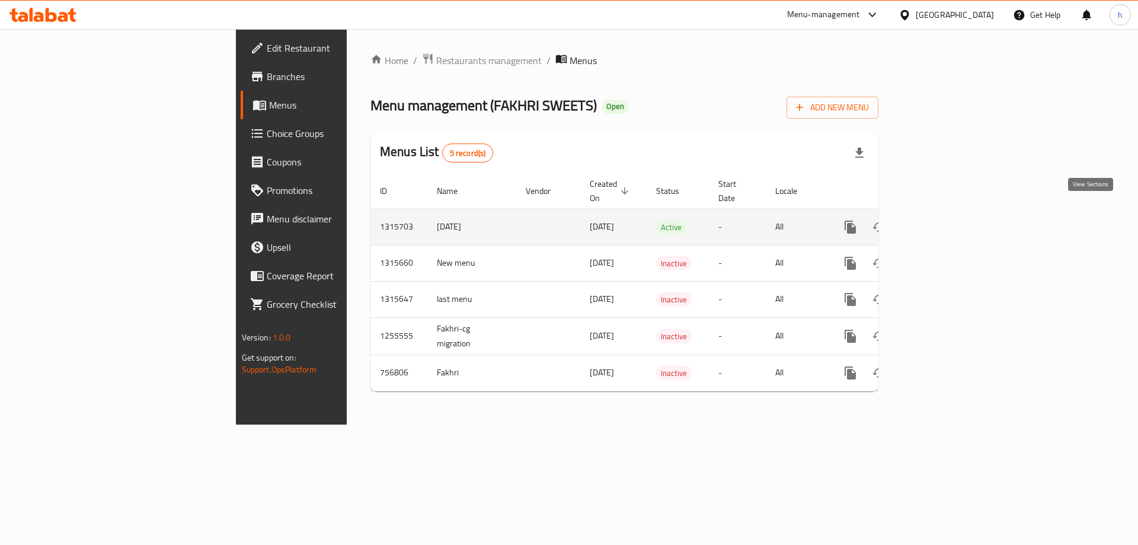
click at [943, 220] on icon "enhanced table" at bounding box center [936, 227] width 14 height 14
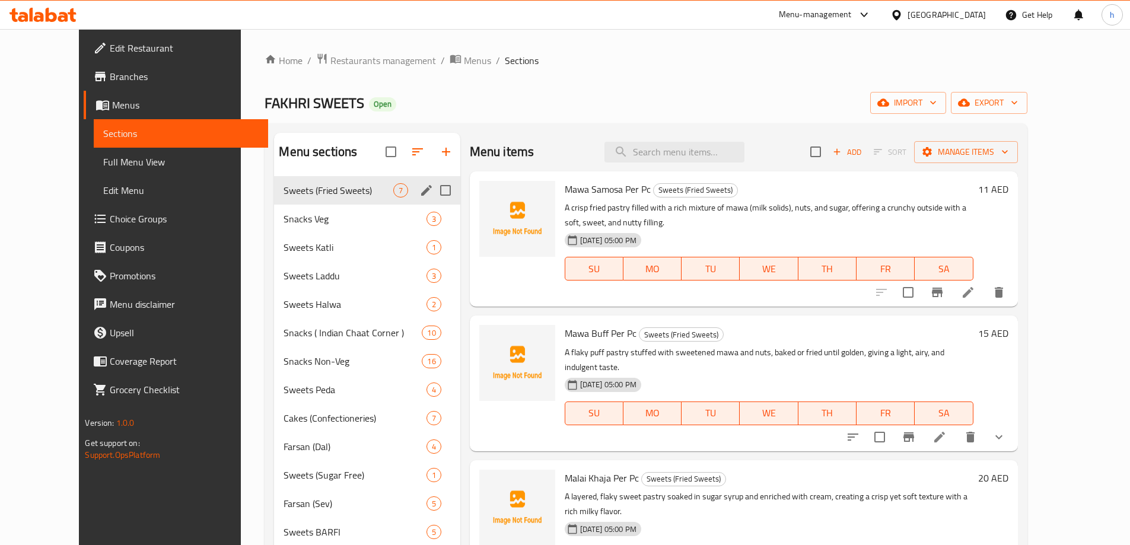
click at [433, 193] on input "Menu sections" at bounding box center [445, 190] width 25 height 25
checkbox input "true"
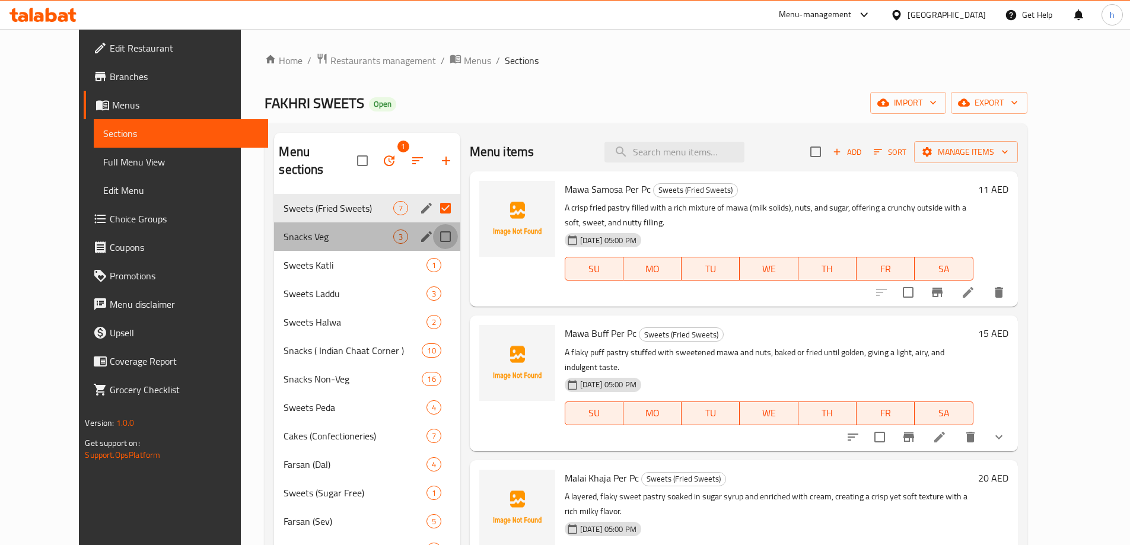
click at [433, 224] on input "Menu sections" at bounding box center [445, 236] width 25 height 25
checkbox input "true"
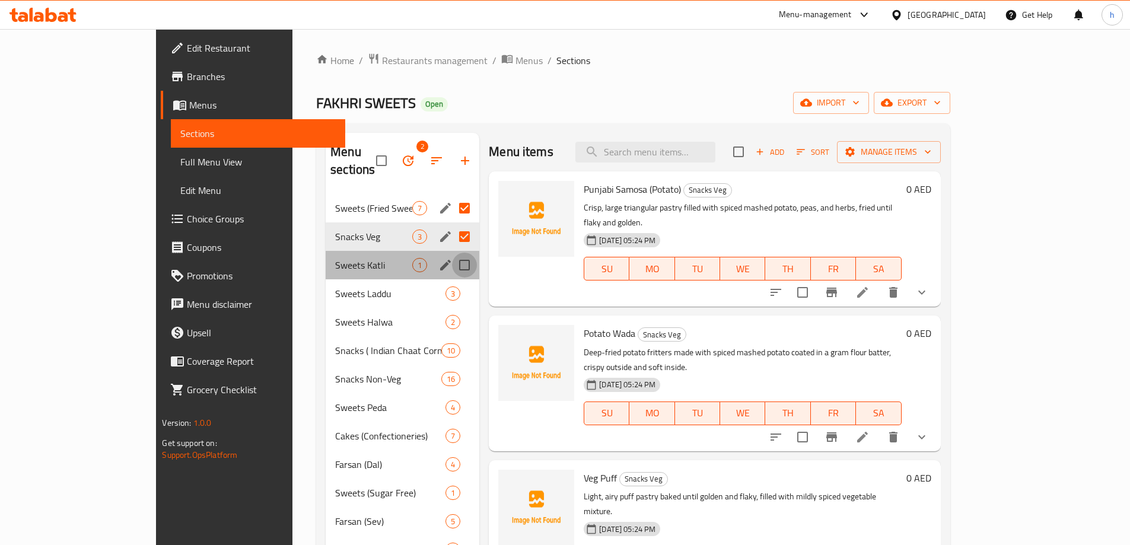
click at [452, 253] on input "Menu sections" at bounding box center [464, 265] width 25 height 25
checkbox input "true"
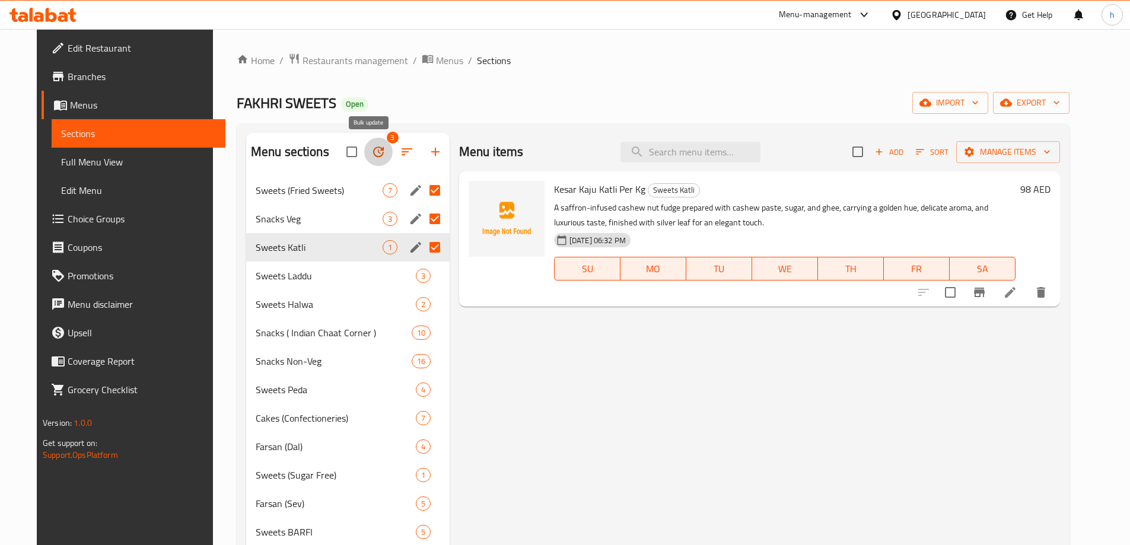
click at [373, 148] on icon "button" at bounding box center [378, 151] width 11 height 11
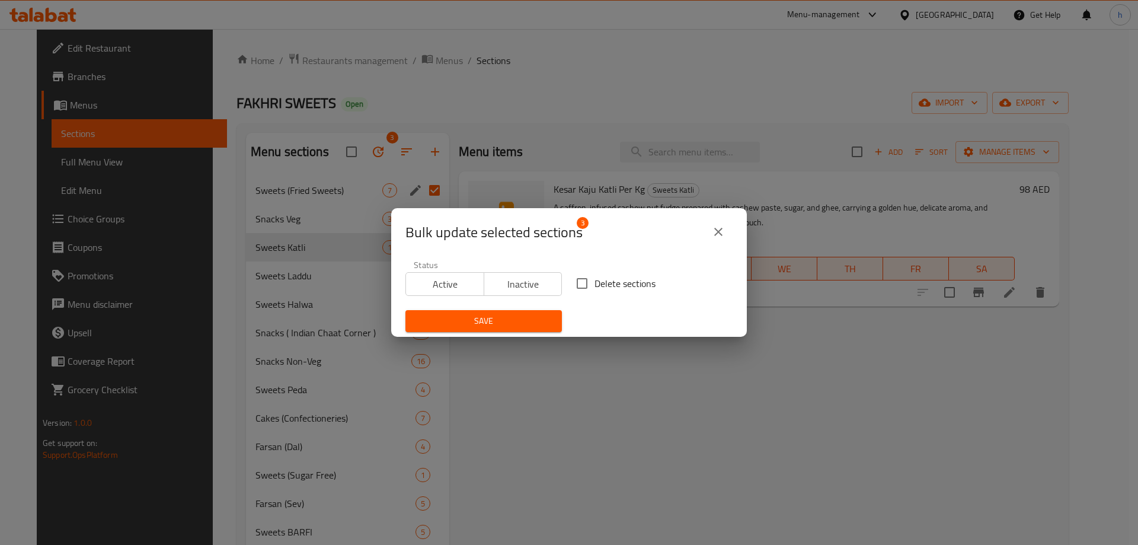
click at [585, 284] on input "Delete sections" at bounding box center [582, 283] width 25 height 25
checkbox input "true"
click at [718, 231] on icon "close" at bounding box center [719, 232] width 8 height 8
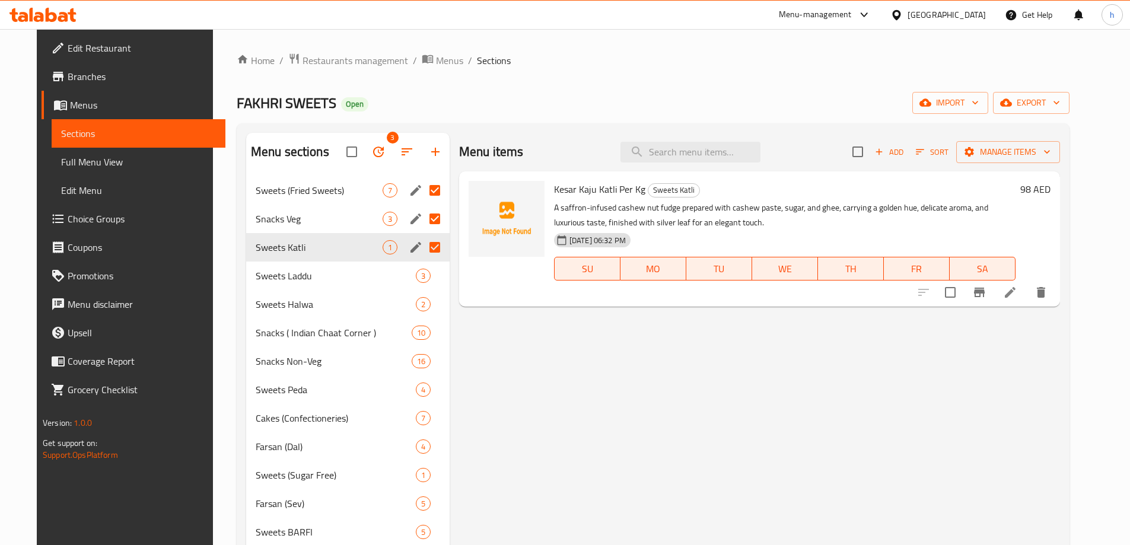
click at [428, 245] on input "Menu sections" at bounding box center [434, 247] width 25 height 25
checkbox input "false"
click at [428, 222] on input "Menu sections" at bounding box center [434, 218] width 25 height 25
checkbox input "false"
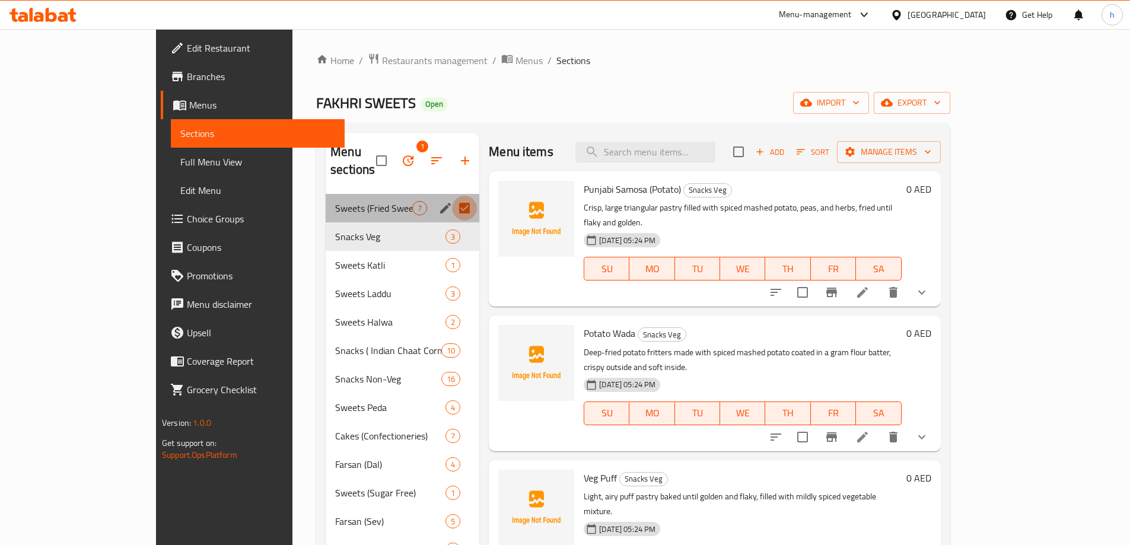
click at [452, 197] on input "Menu sections" at bounding box center [464, 208] width 25 height 25
checkbox input "false"
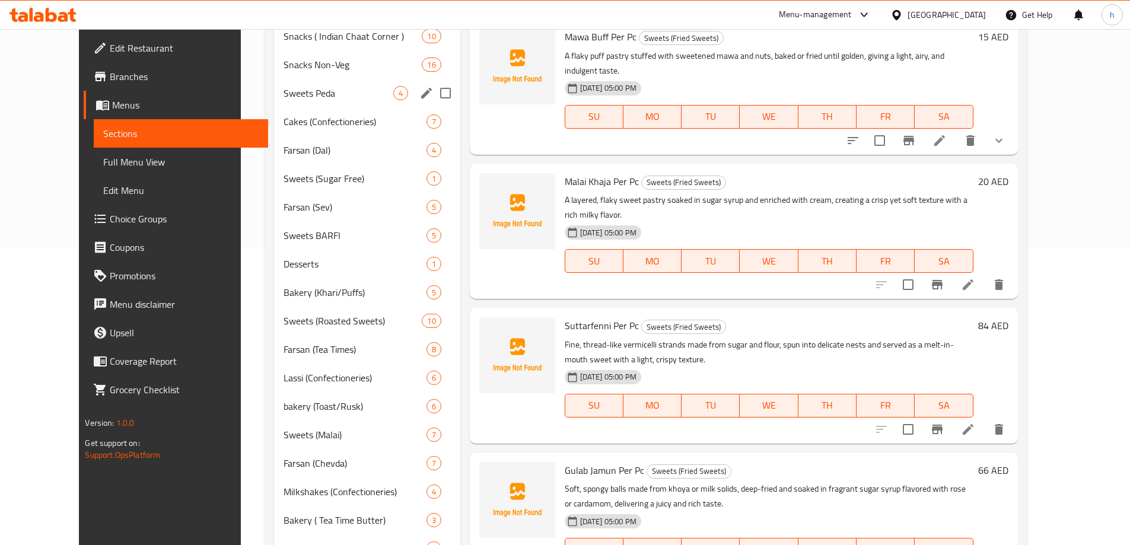
scroll to position [523, 0]
